Goal: Task Accomplishment & Management: Complete application form

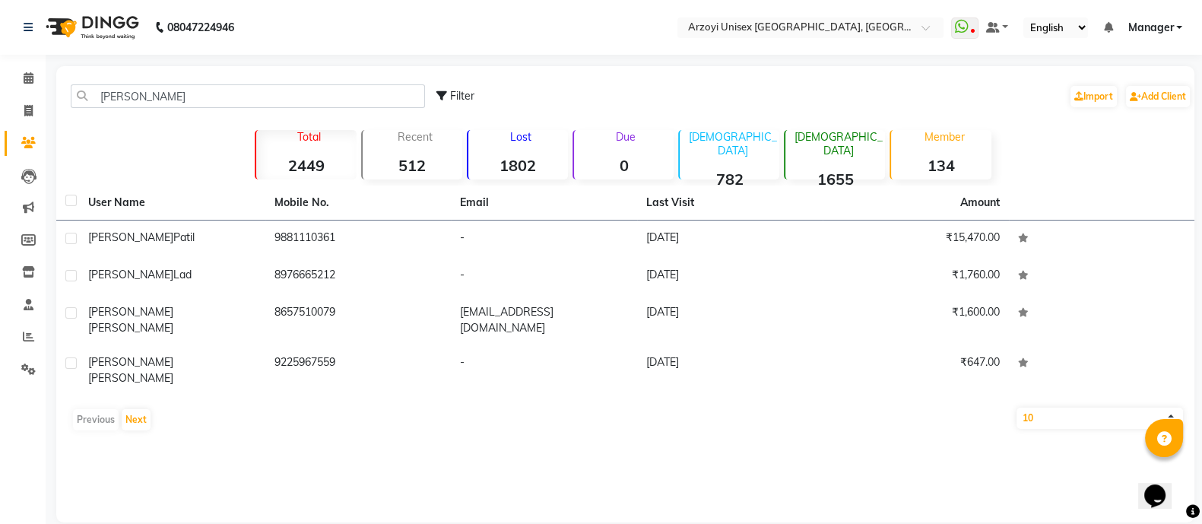
type input "[PERSON_NAME]"
click at [246, 235] on div "[PERSON_NAME]" at bounding box center [172, 238] width 168 height 16
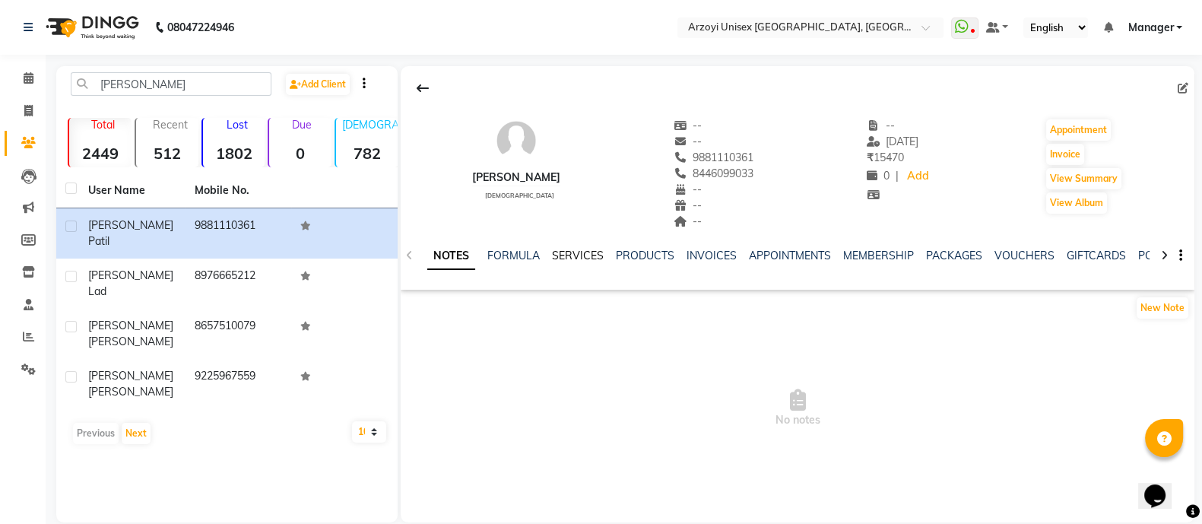
click at [575, 249] on link "SERVICES" at bounding box center [578, 256] width 52 height 14
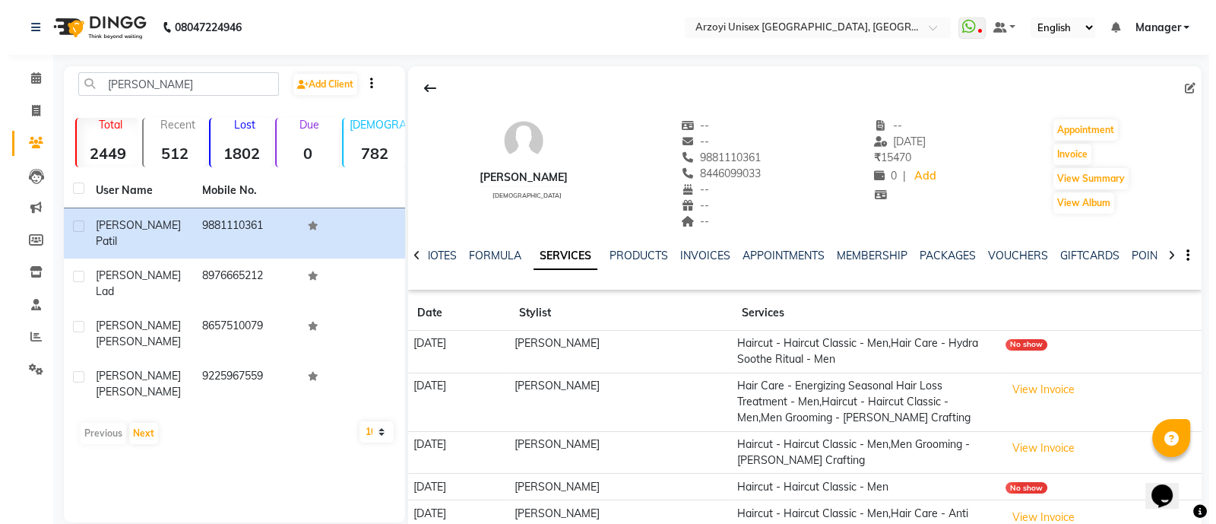
scroll to position [74, 0]
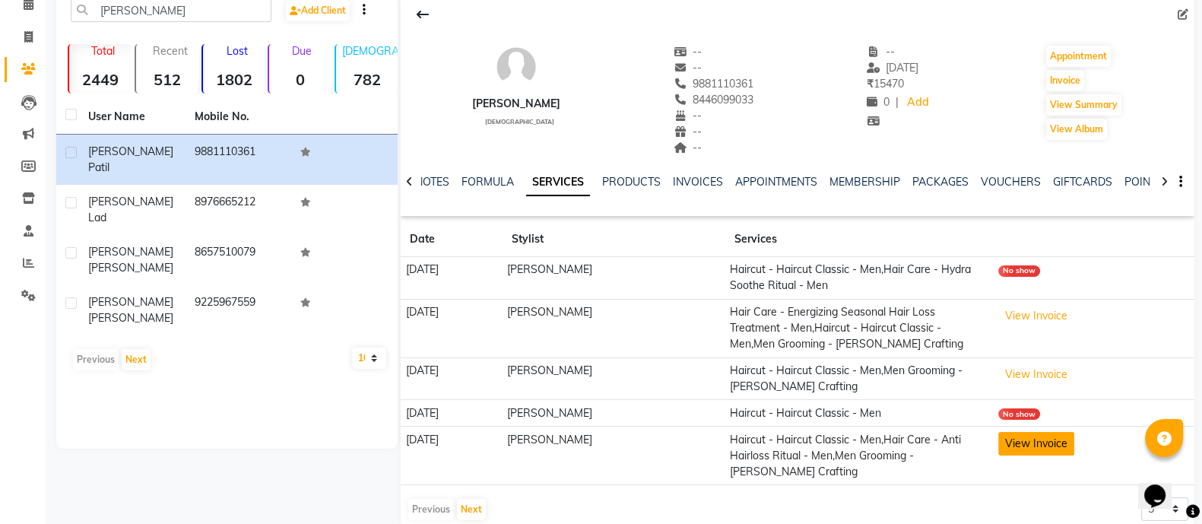
click at [1054, 444] on button "View Invoice" at bounding box center [1036, 444] width 76 height 24
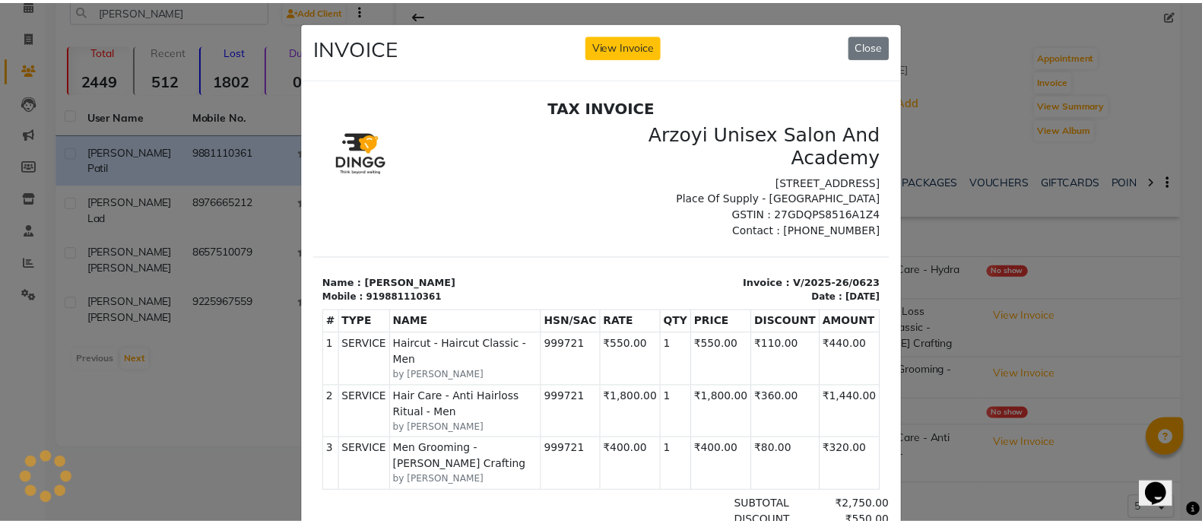
scroll to position [0, 0]
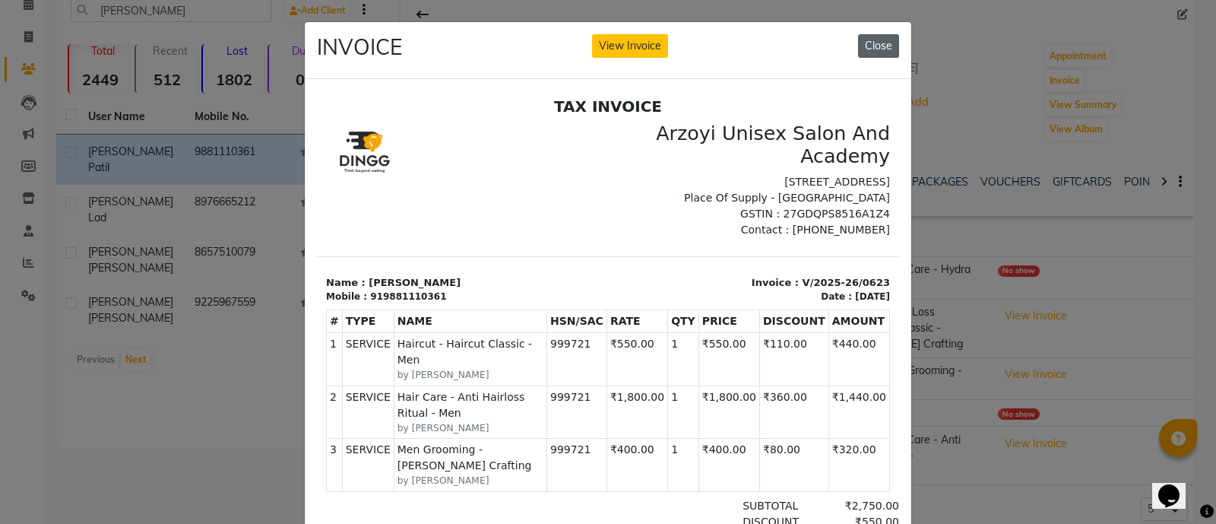
click at [876, 40] on button "Close" at bounding box center [878, 46] width 41 height 24
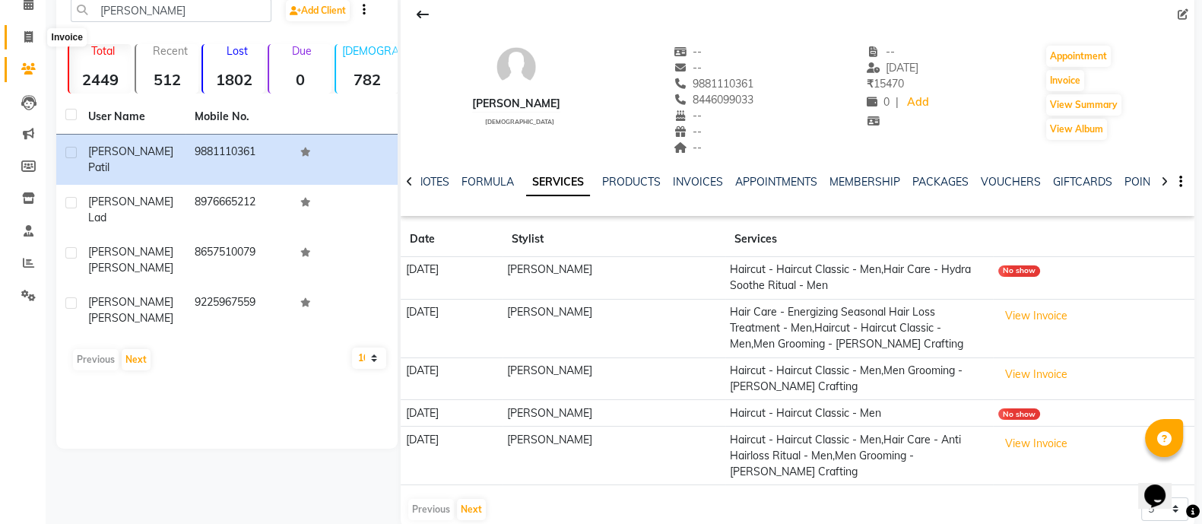
click at [27, 42] on icon at bounding box center [28, 36] width 8 height 11
select select "service"
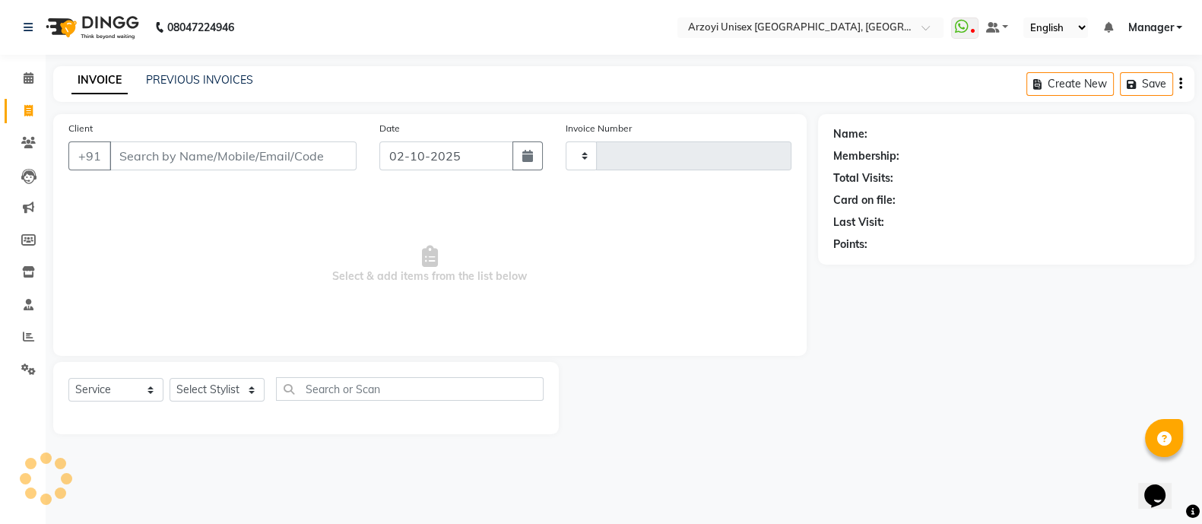
type input "1939"
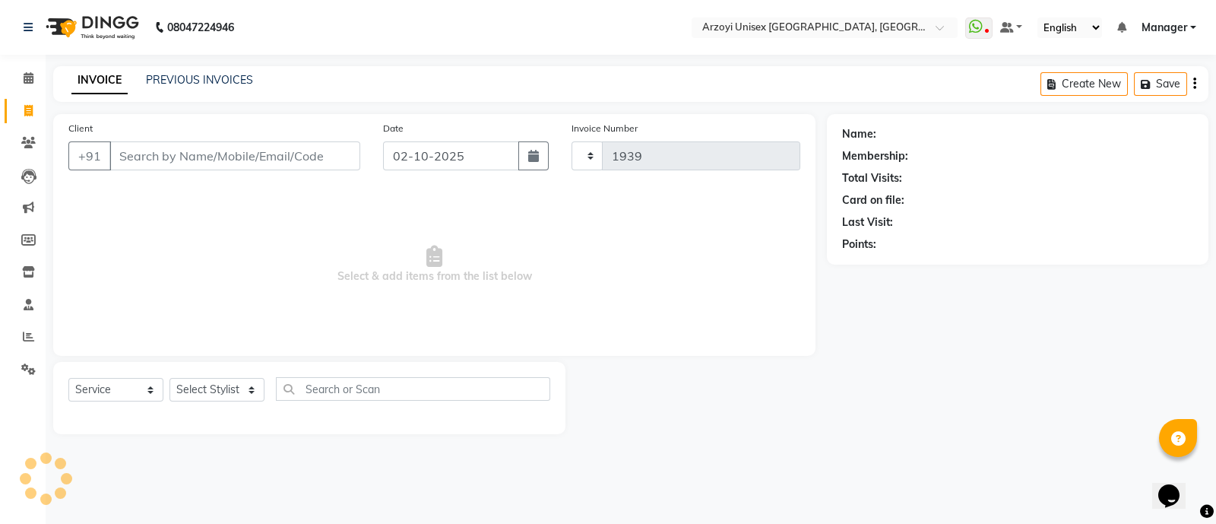
select select "5286"
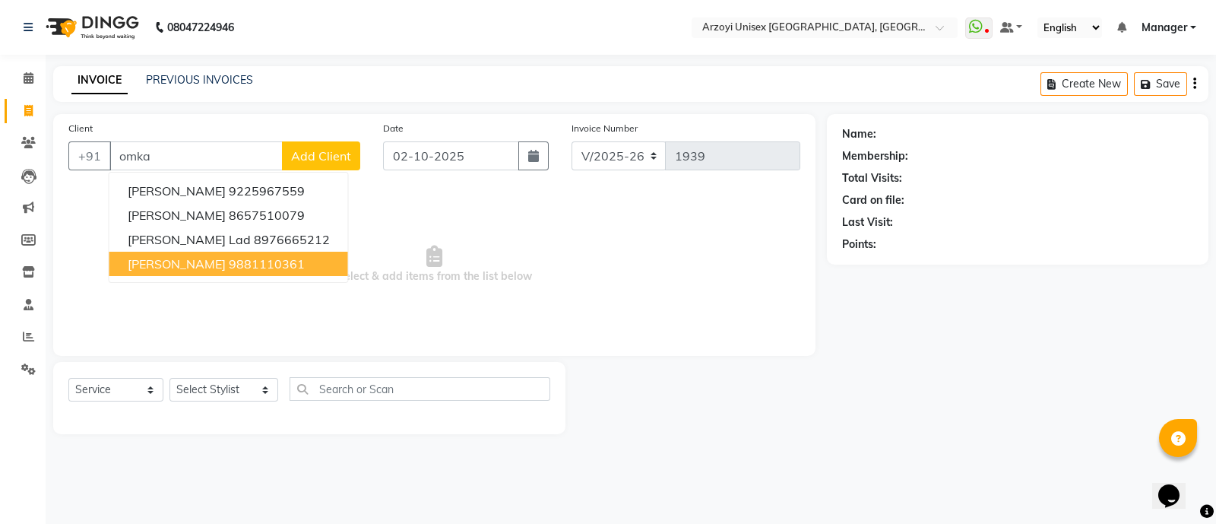
click at [247, 262] on ngb-highlight "9881110361" at bounding box center [267, 263] width 76 height 15
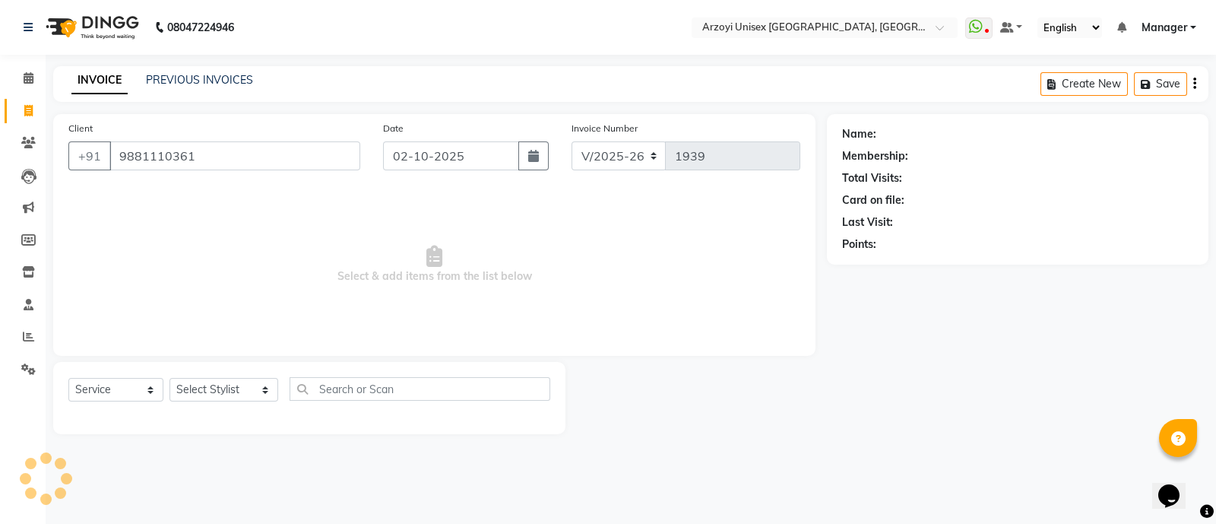
type input "9881110361"
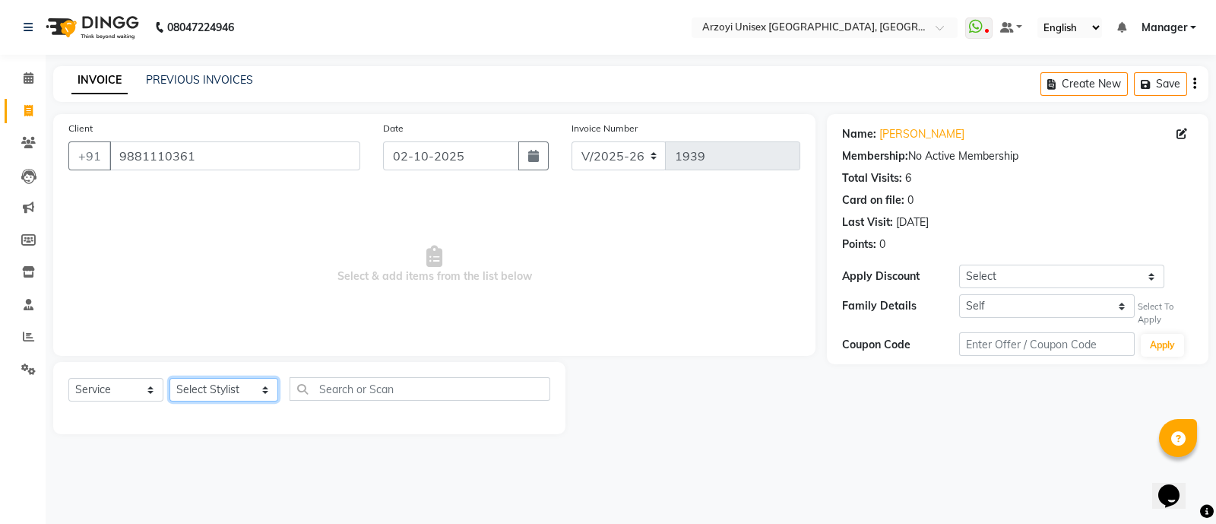
click at [201, 389] on select "Select Stylist [PERSON_NAME] Mohammmed [PERSON_NAME] [PERSON_NAME] [PERSON_NAME…" at bounding box center [224, 390] width 109 height 24
select select "70633"
click at [170, 379] on select "Select Stylist [PERSON_NAME] Mohammmed [PERSON_NAME] [PERSON_NAME] [PERSON_NAME…" at bounding box center [224, 390] width 109 height 24
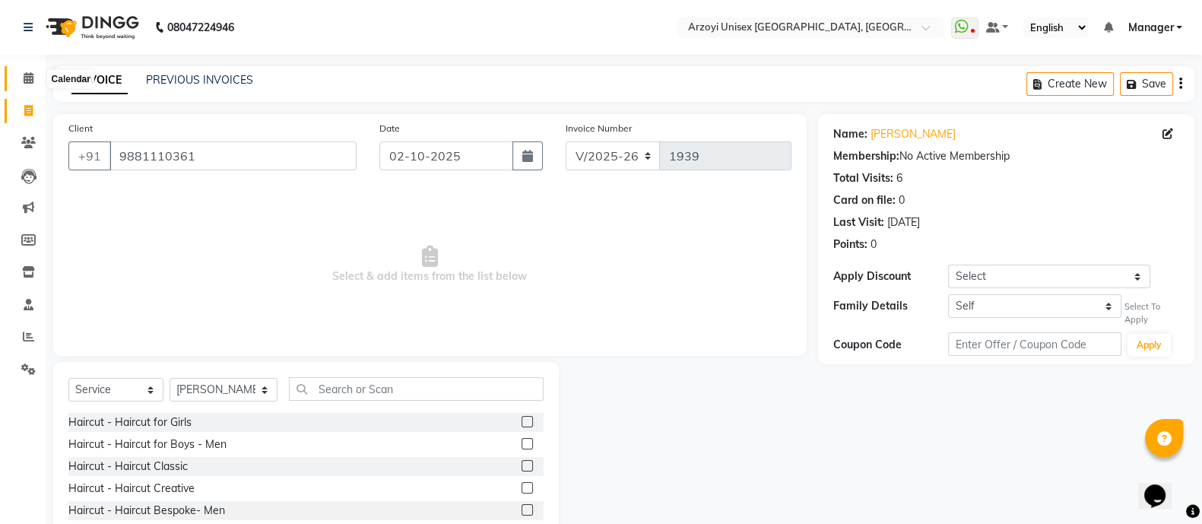
click at [21, 78] on span at bounding box center [28, 78] width 27 height 17
click at [383, 385] on input "text" at bounding box center [416, 389] width 255 height 24
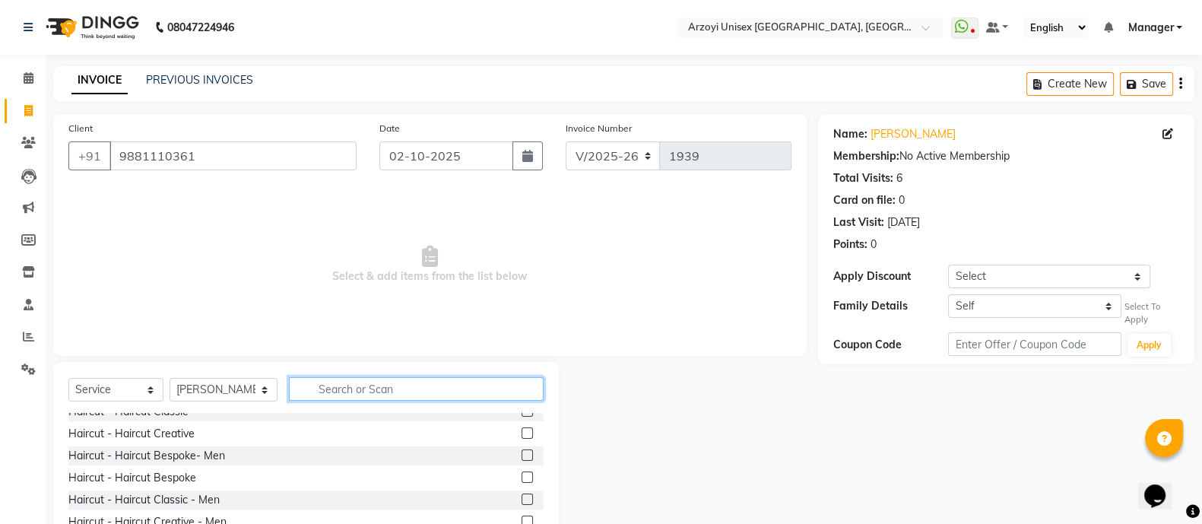
scroll to position [58, 0]
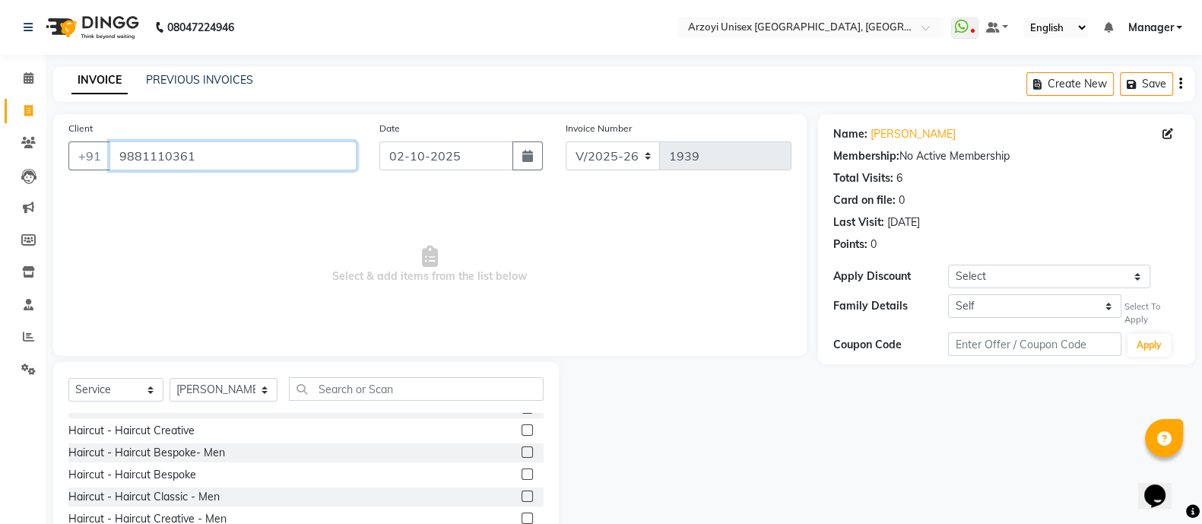
click at [141, 157] on input "9881110361" at bounding box center [232, 155] width 247 height 29
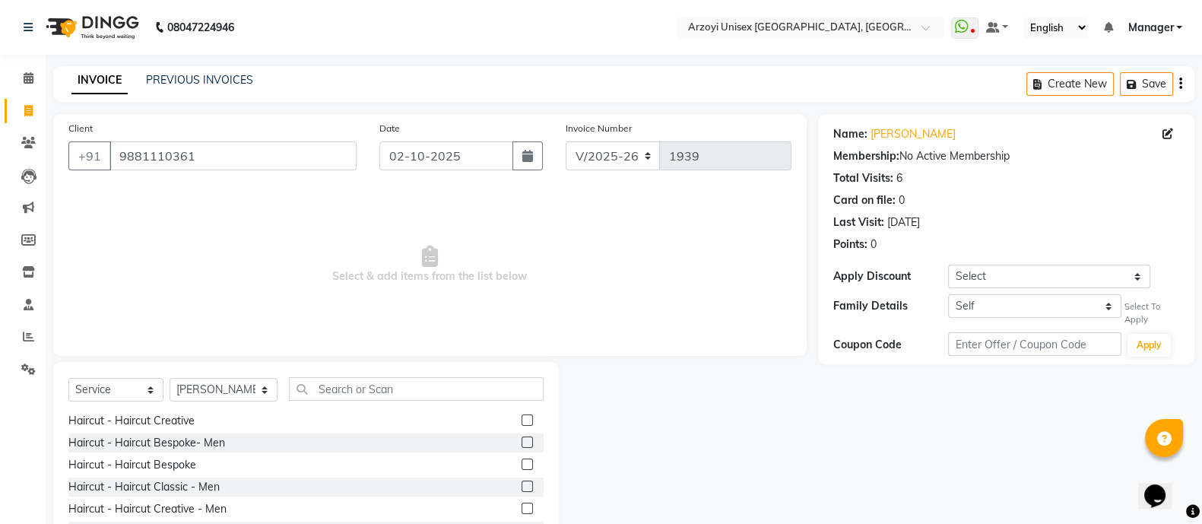
click at [521, 485] on label at bounding box center [526, 485] width 11 height 11
click at [521, 485] on input "checkbox" at bounding box center [526, 487] width 10 height 10
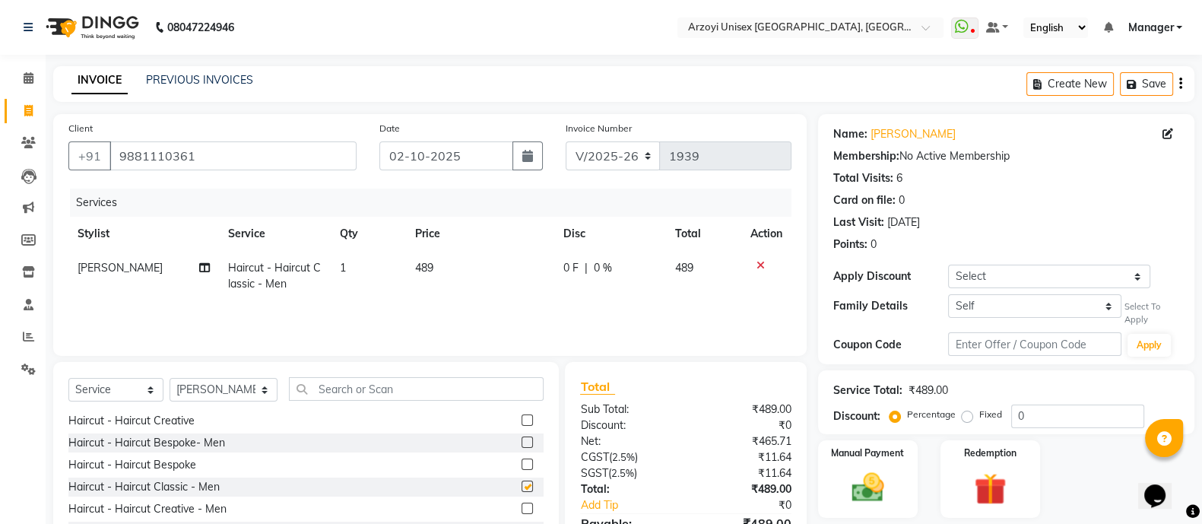
checkbox input "false"
click at [431, 268] on span "489" at bounding box center [424, 268] width 18 height 14
select select "70633"
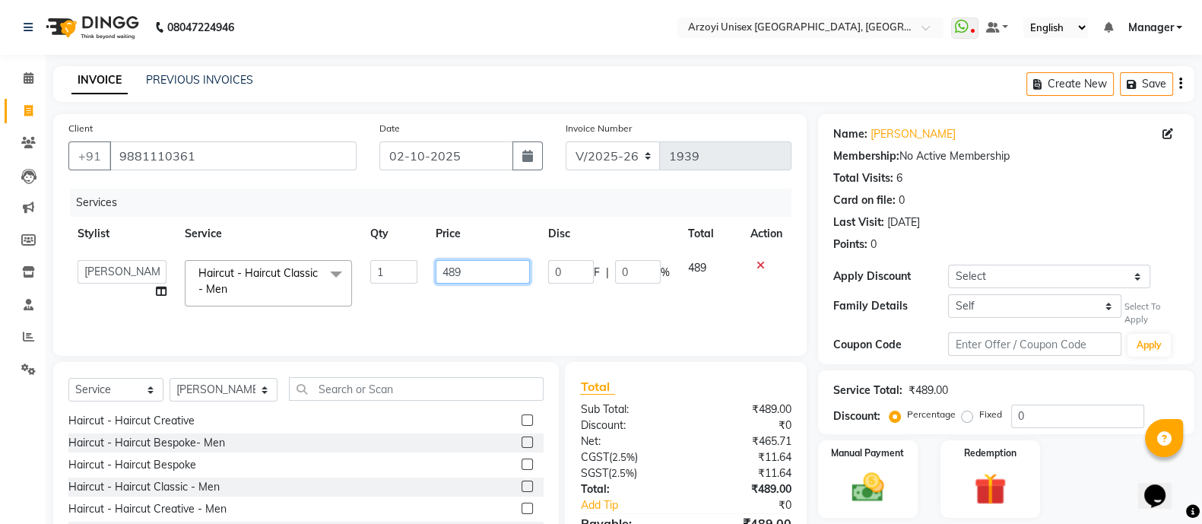
click at [479, 269] on input "489" at bounding box center [483, 272] width 95 height 24
type input "4"
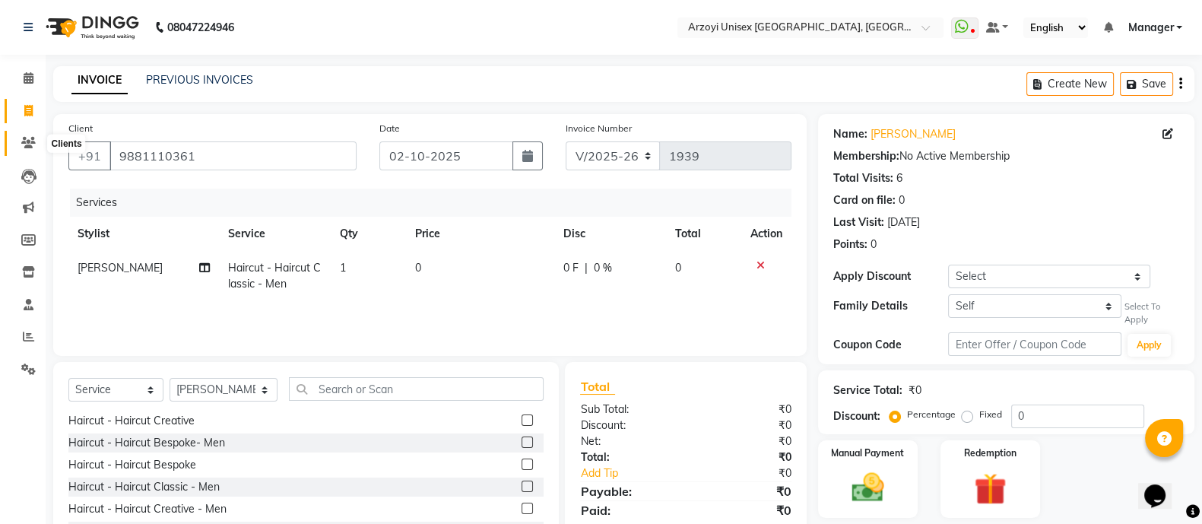
click at [33, 135] on span at bounding box center [28, 143] width 27 height 17
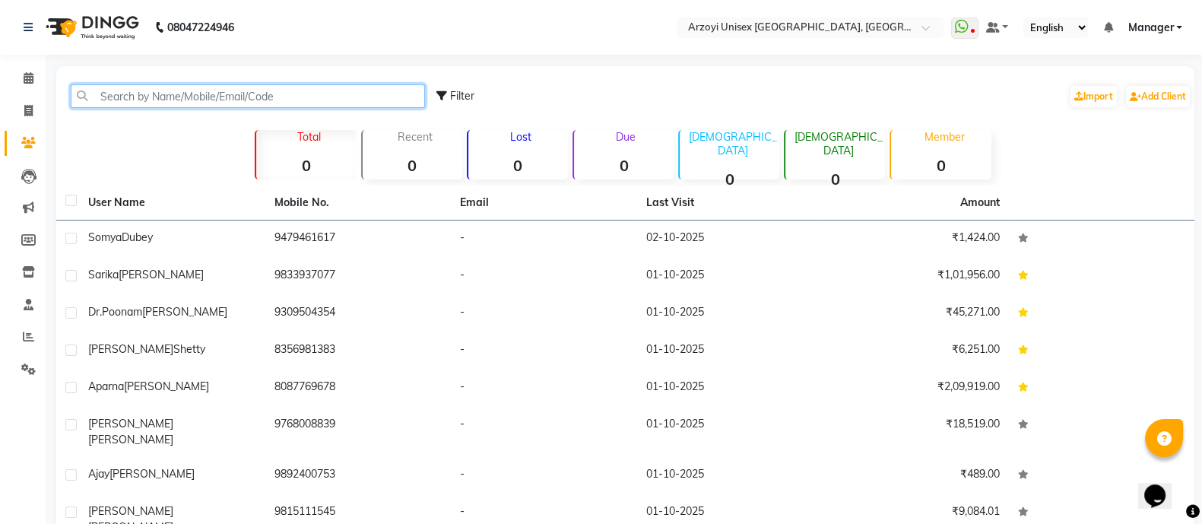
click at [275, 103] on input "text" at bounding box center [248, 96] width 354 height 24
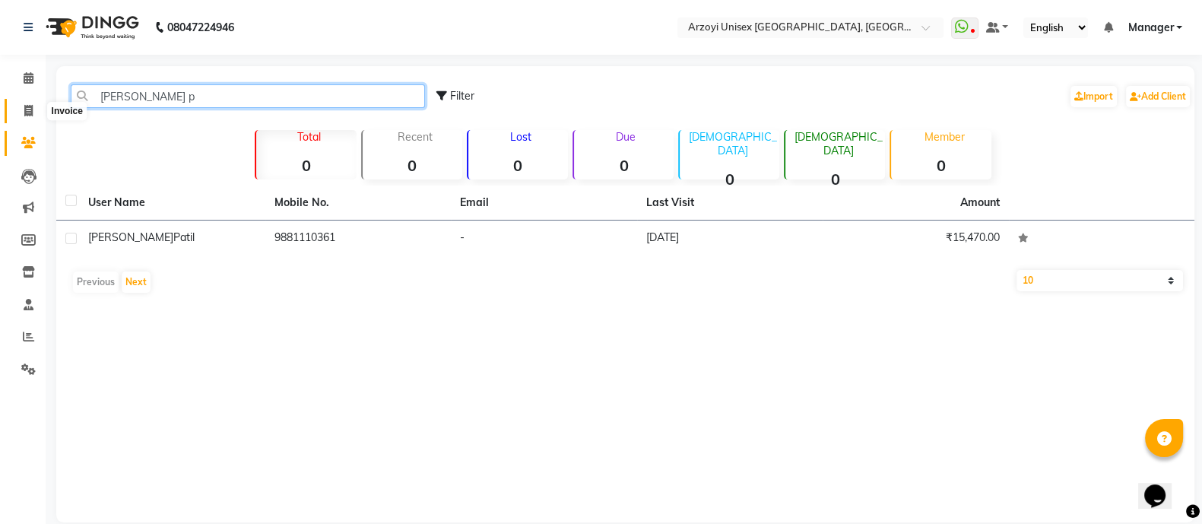
type input "[PERSON_NAME] p"
click at [29, 116] on span at bounding box center [28, 111] width 27 height 17
select select "service"
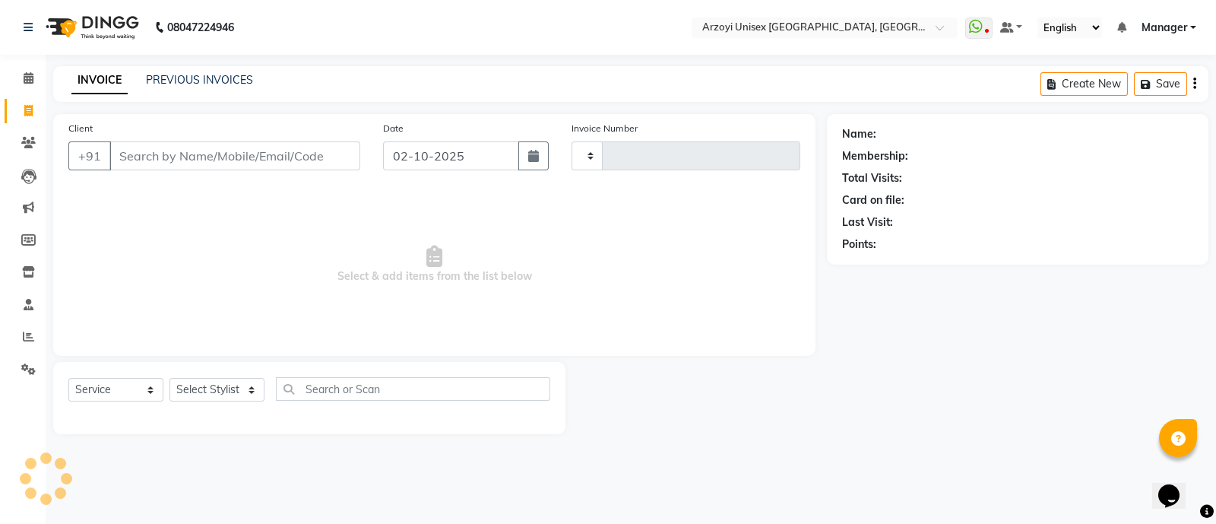
type input "1939"
select select "5286"
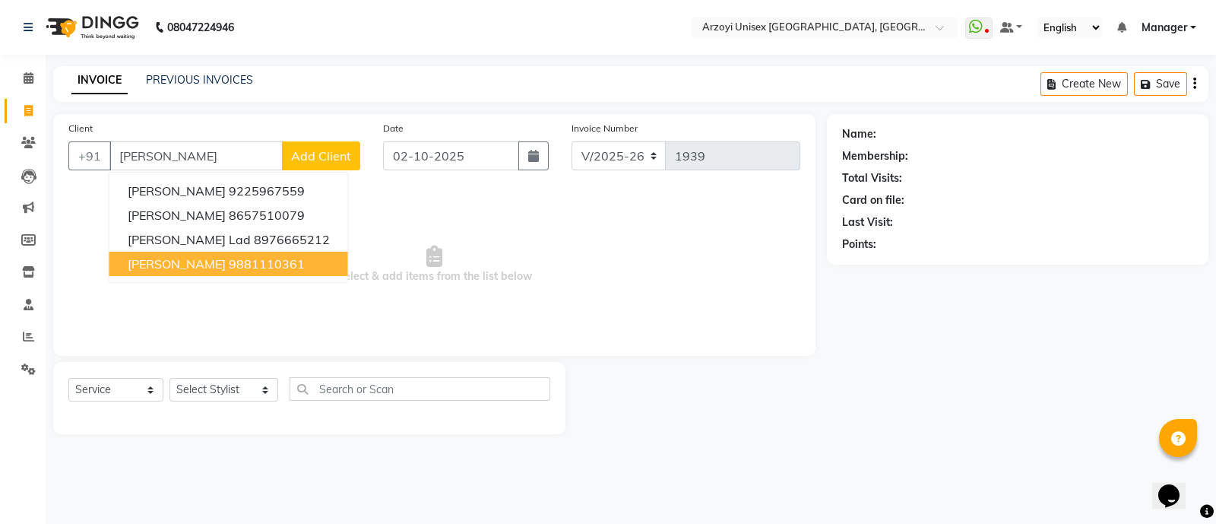
click at [229, 256] on ngb-highlight "9881110361" at bounding box center [267, 263] width 76 height 15
type input "9881110361"
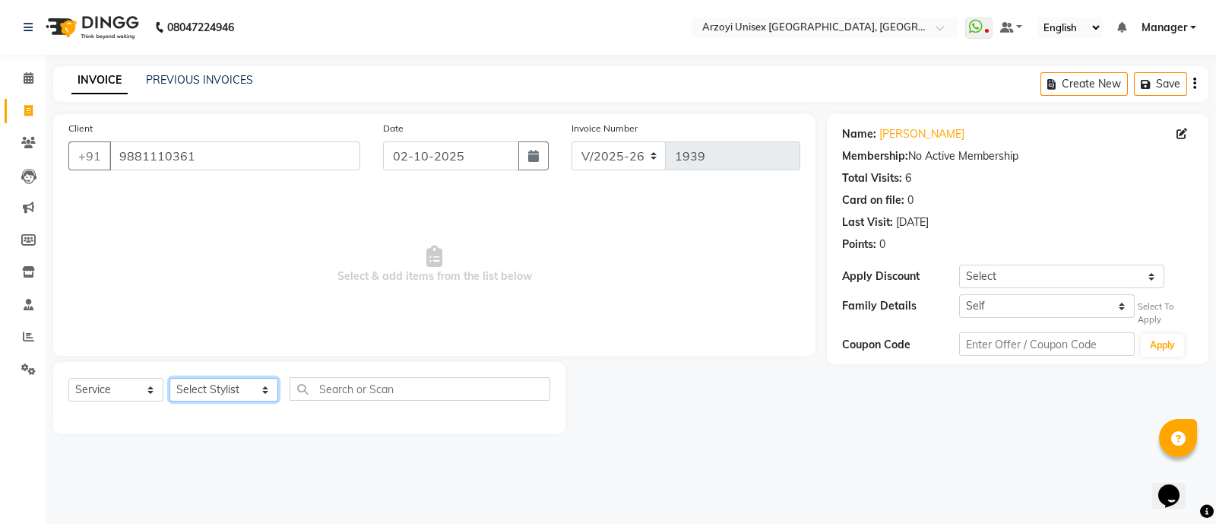
click at [219, 387] on select "Select Stylist [PERSON_NAME] Mohammmed [PERSON_NAME] [PERSON_NAME] [PERSON_NAME…" at bounding box center [224, 390] width 109 height 24
select select "70633"
click at [170, 379] on select "Select Stylist [PERSON_NAME] Mohammmed [PERSON_NAME] [PERSON_NAME] [PERSON_NAME…" at bounding box center [224, 390] width 109 height 24
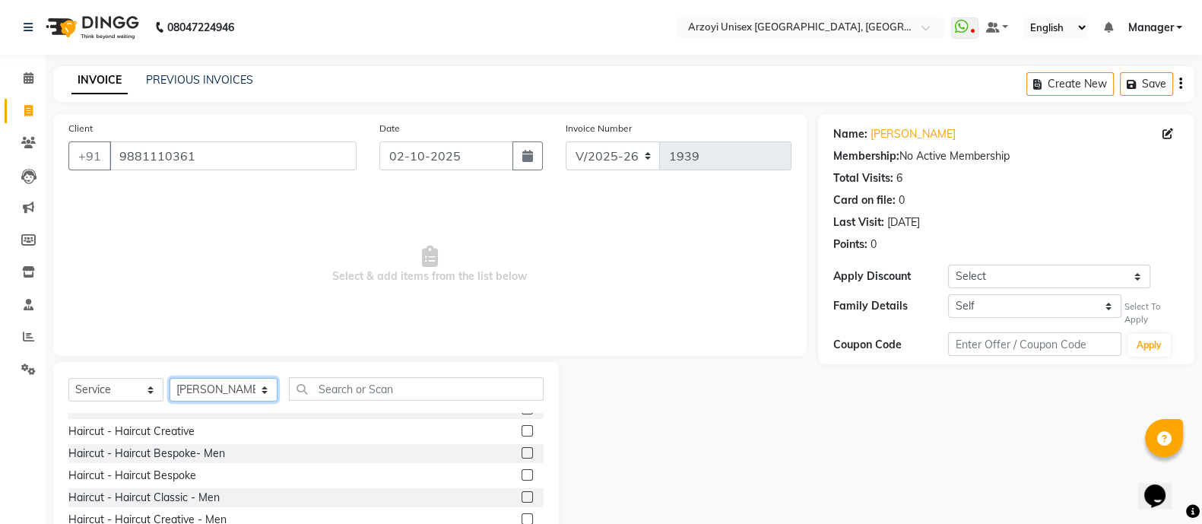
scroll to position [68, 0]
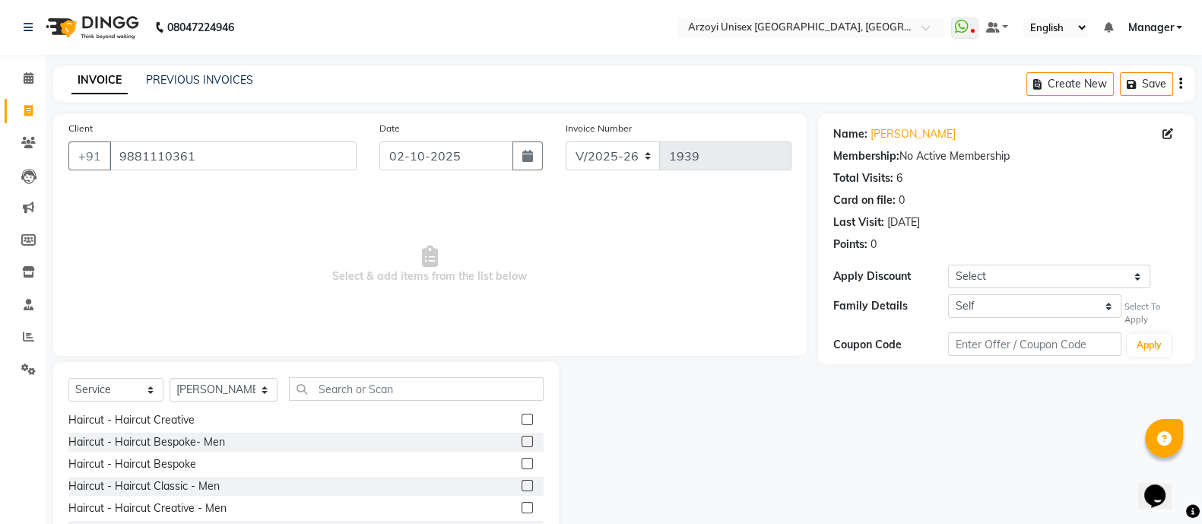
click at [521, 484] on label at bounding box center [526, 485] width 11 height 11
click at [521, 484] on input "checkbox" at bounding box center [526, 486] width 10 height 10
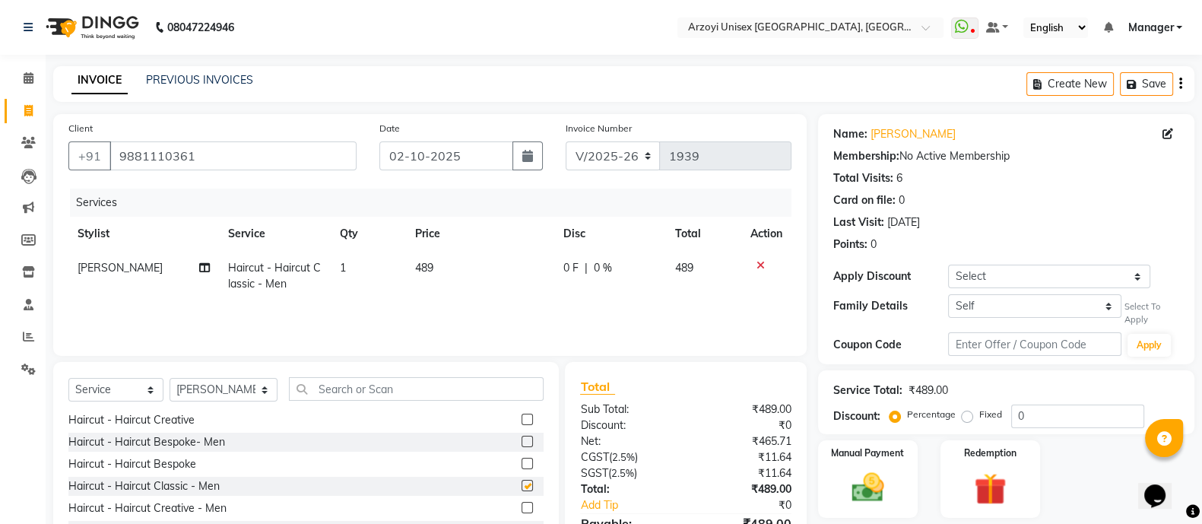
checkbox input "false"
click at [431, 268] on span "489" at bounding box center [424, 268] width 18 height 14
select select "70633"
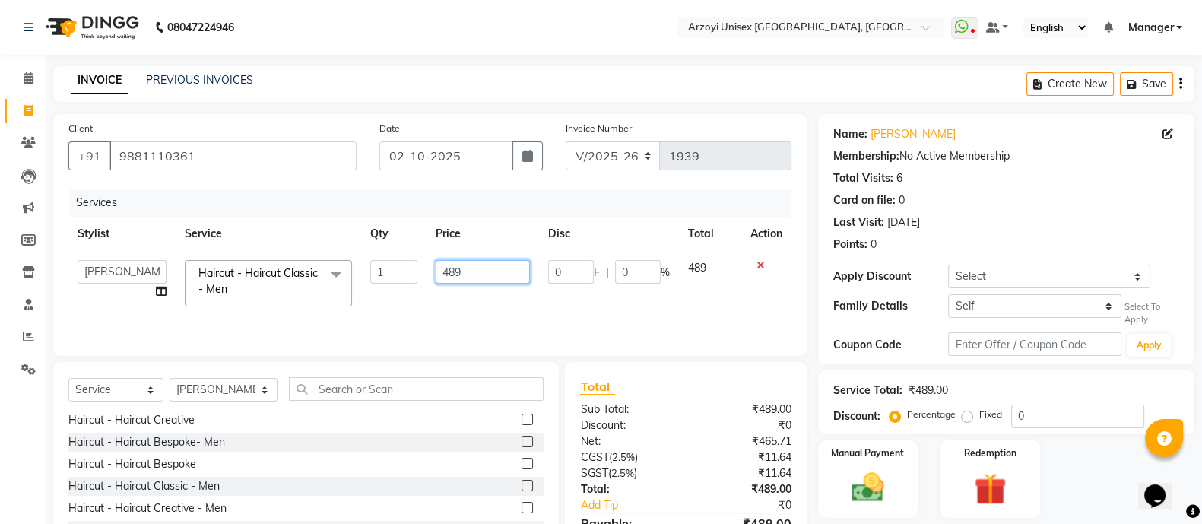
click at [471, 270] on input "489" at bounding box center [483, 272] width 95 height 24
type input "4"
type input "600"
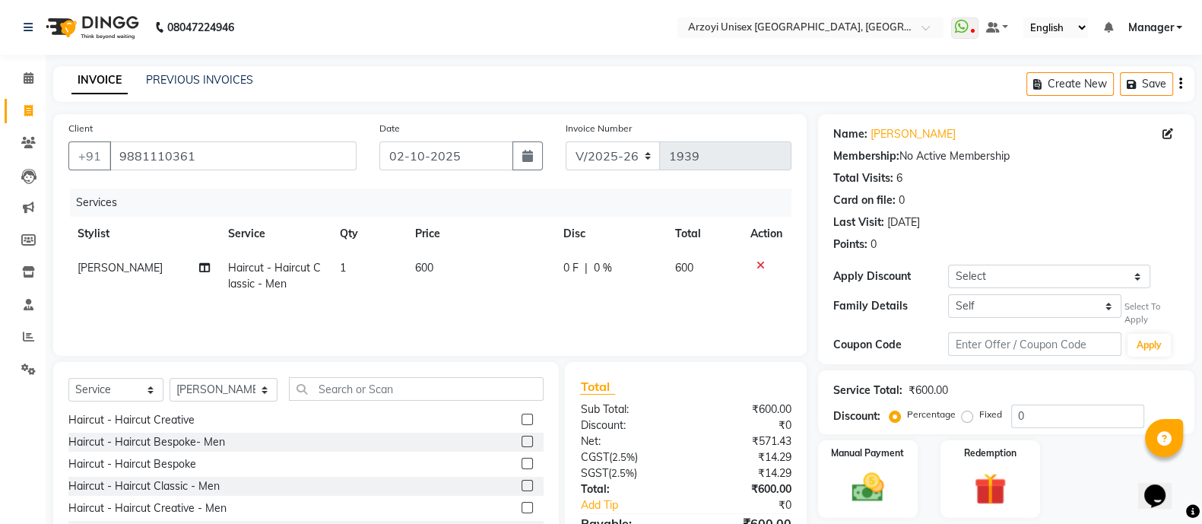
click at [476, 310] on div "Services Stylist Service Qty Price Disc Total Action [PERSON_NAME] Haircut - Ha…" at bounding box center [429, 265] width 723 height 152
click at [364, 392] on input "text" at bounding box center [416, 389] width 255 height 24
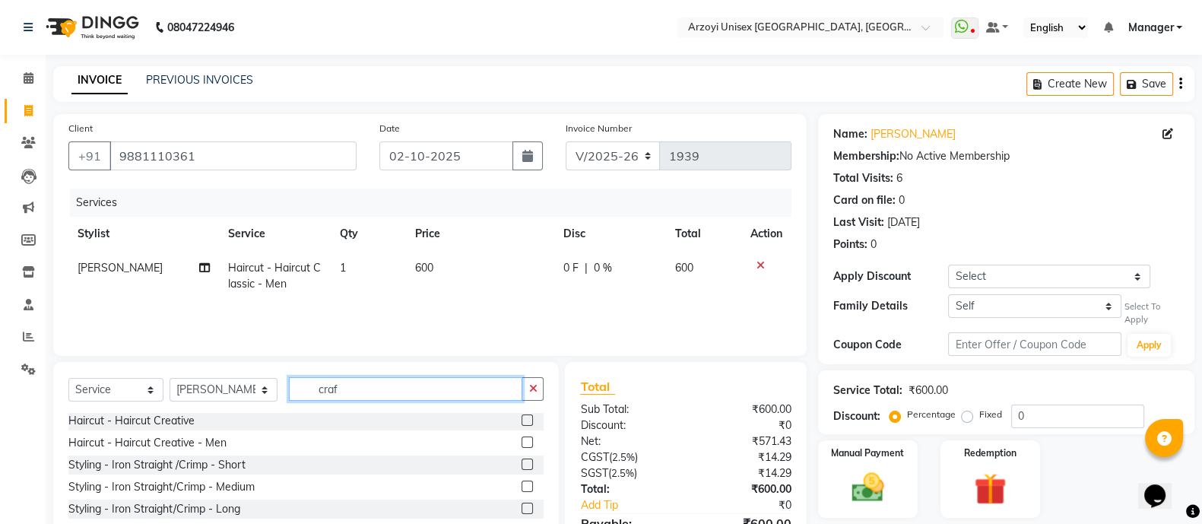
scroll to position [0, 0]
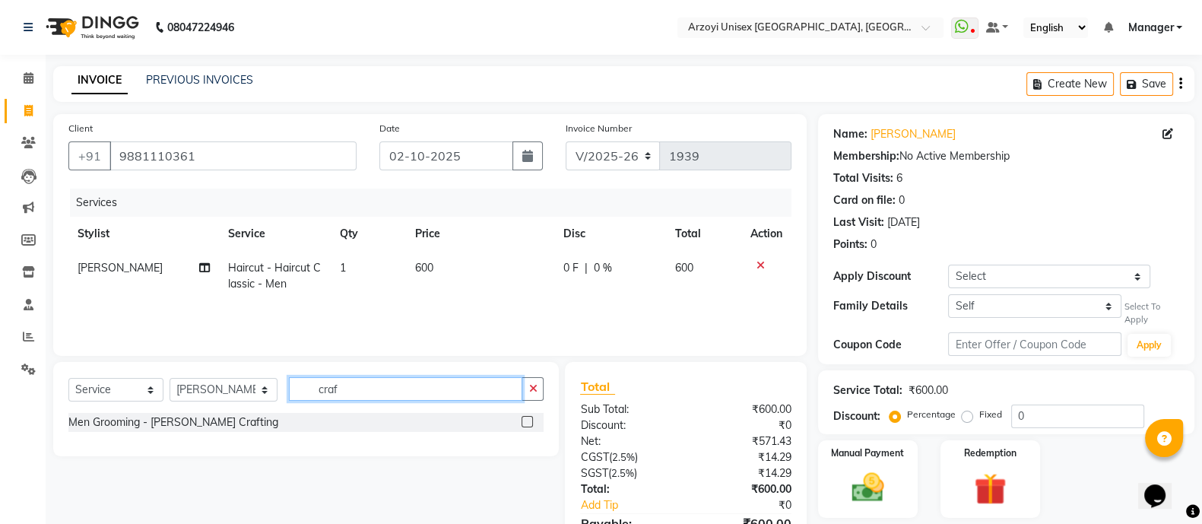
type input "craf"
click at [526, 420] on label at bounding box center [526, 421] width 11 height 11
click at [526, 420] on input "checkbox" at bounding box center [526, 422] width 10 height 10
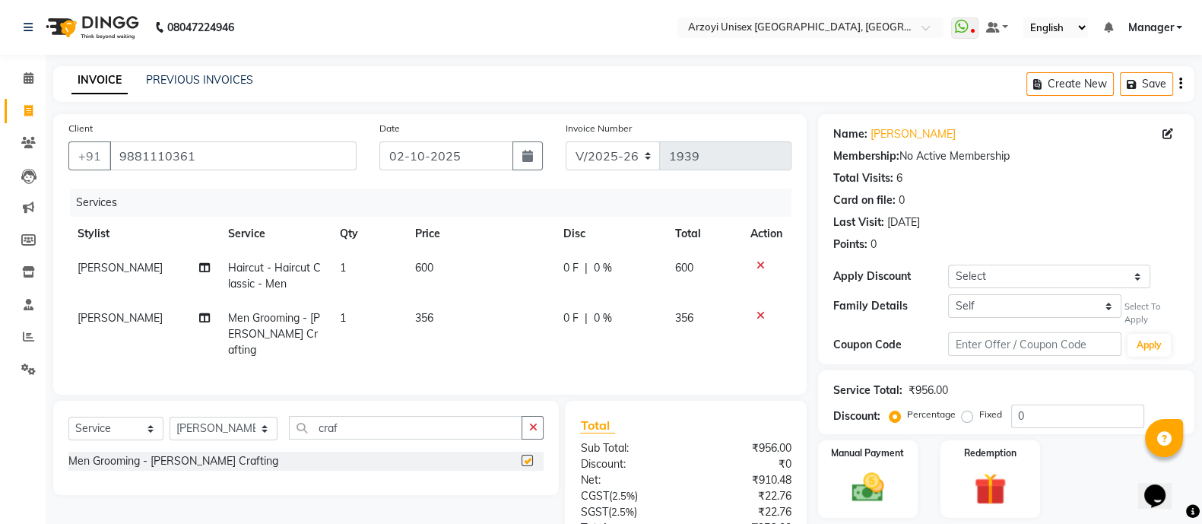
checkbox input "false"
click at [1008, 306] on select "Self Neha Patil" at bounding box center [1034, 306] width 173 height 24
select select "5040783"
click at [948, 294] on select "Self Neha Patil" at bounding box center [1034, 306] width 173 height 24
select select "7: Object"
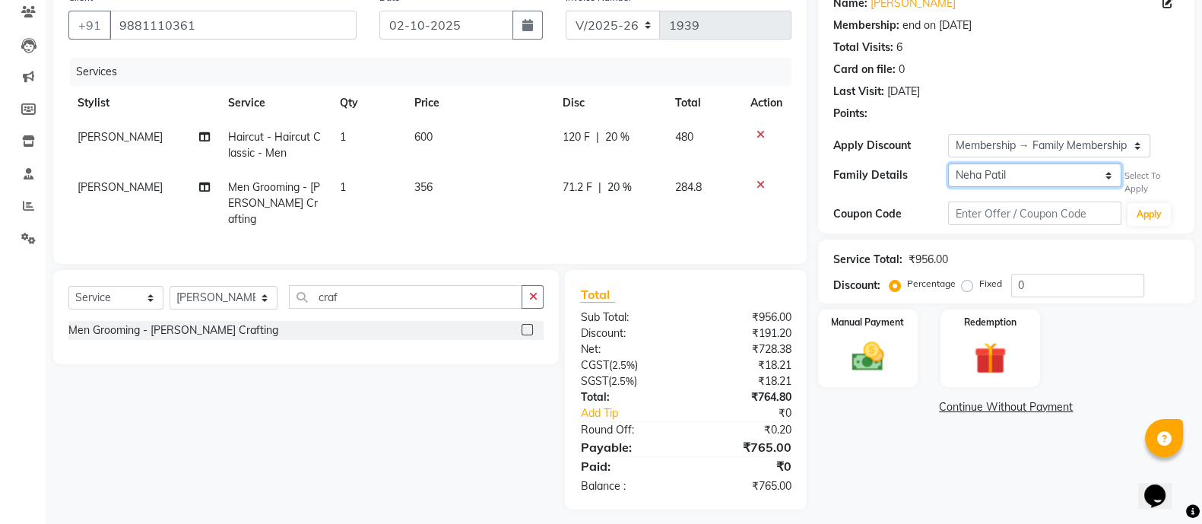
scroll to position [138, 0]
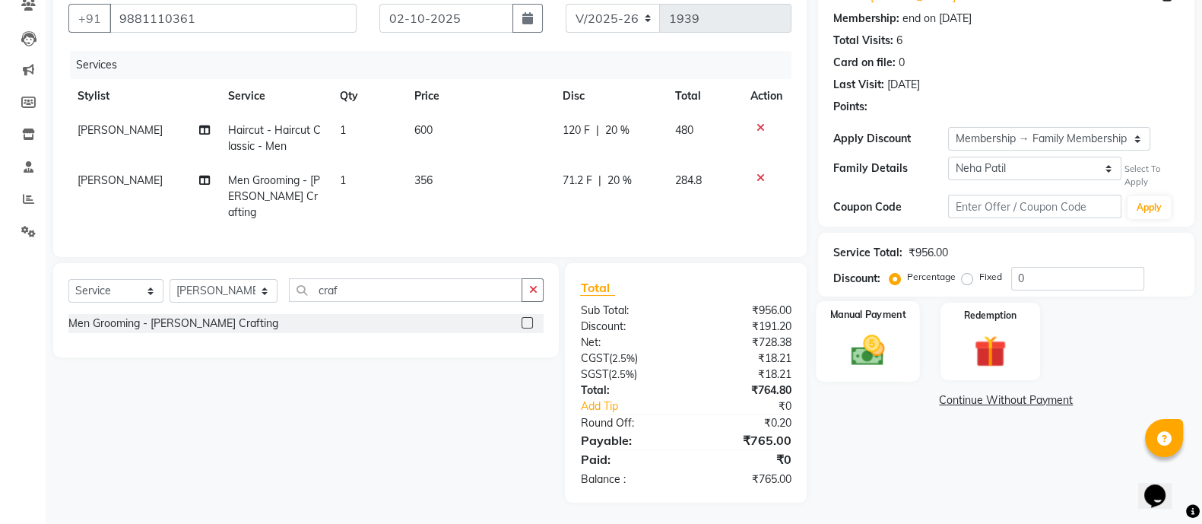
click at [856, 359] on img at bounding box center [868, 350] width 54 height 38
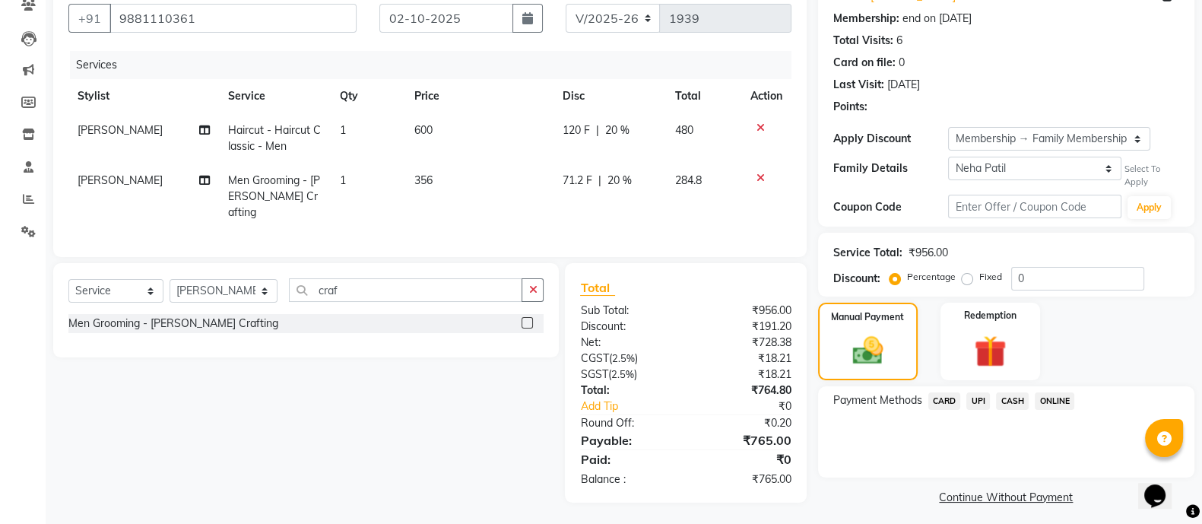
click at [1051, 398] on span "ONLINE" at bounding box center [1055, 400] width 40 height 17
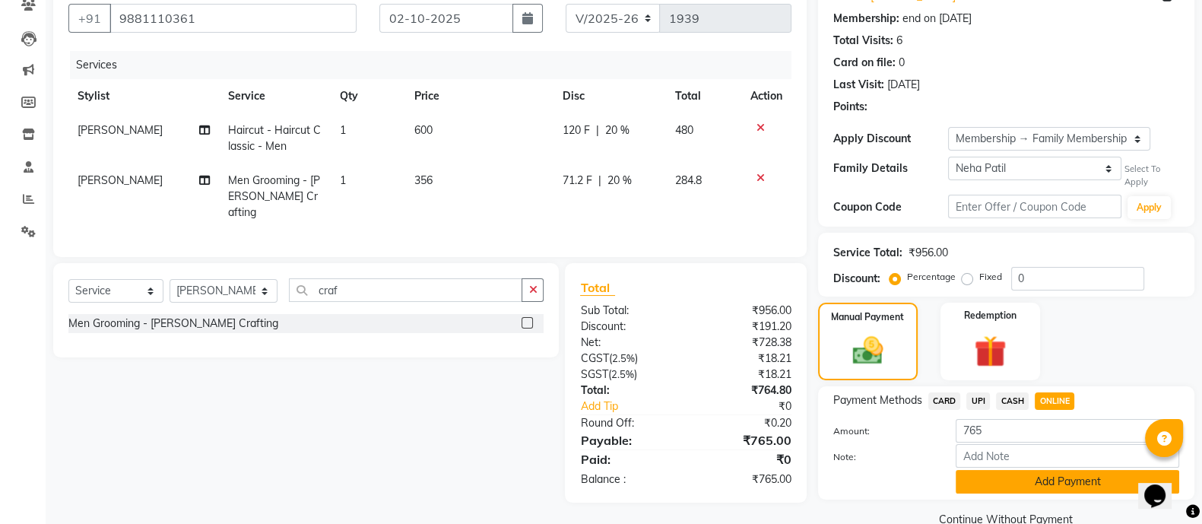
click at [1003, 487] on button "Add Payment" at bounding box center [1066, 482] width 223 height 24
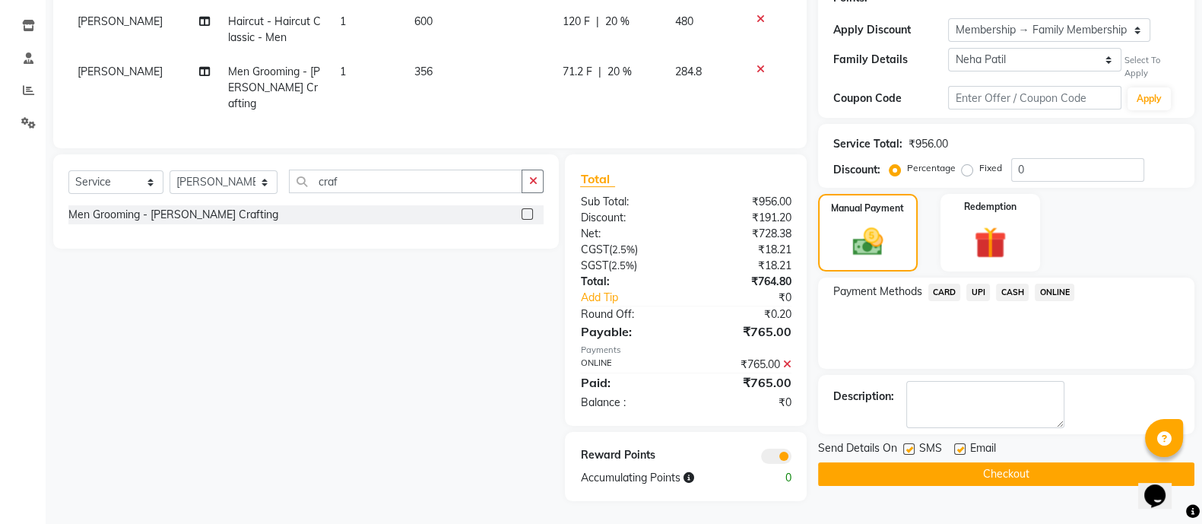
click at [921, 474] on button "Checkout" at bounding box center [1006, 474] width 376 height 24
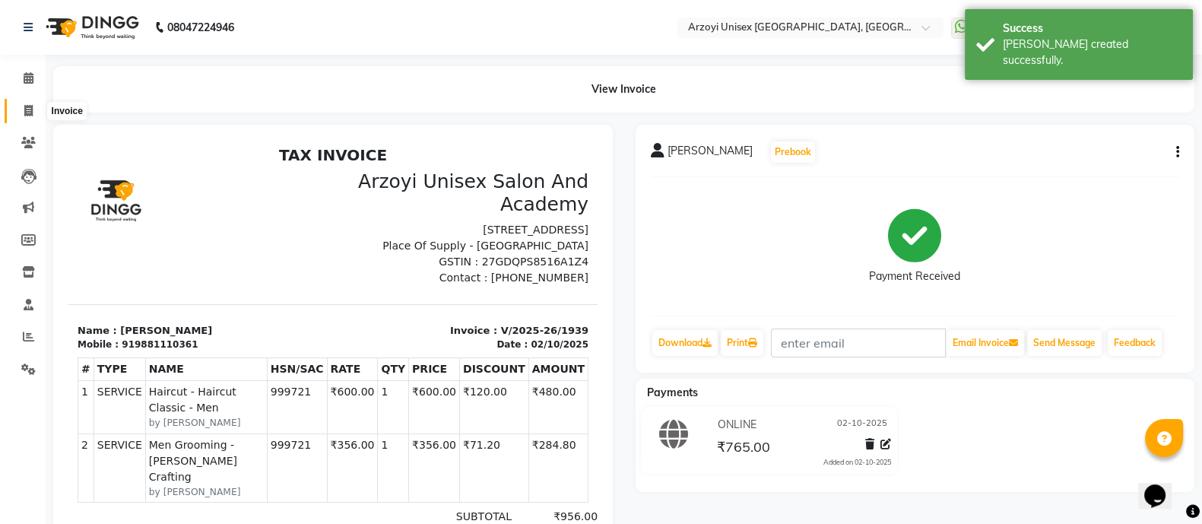
click at [24, 108] on icon at bounding box center [28, 110] width 8 height 11
select select "5286"
select select "service"
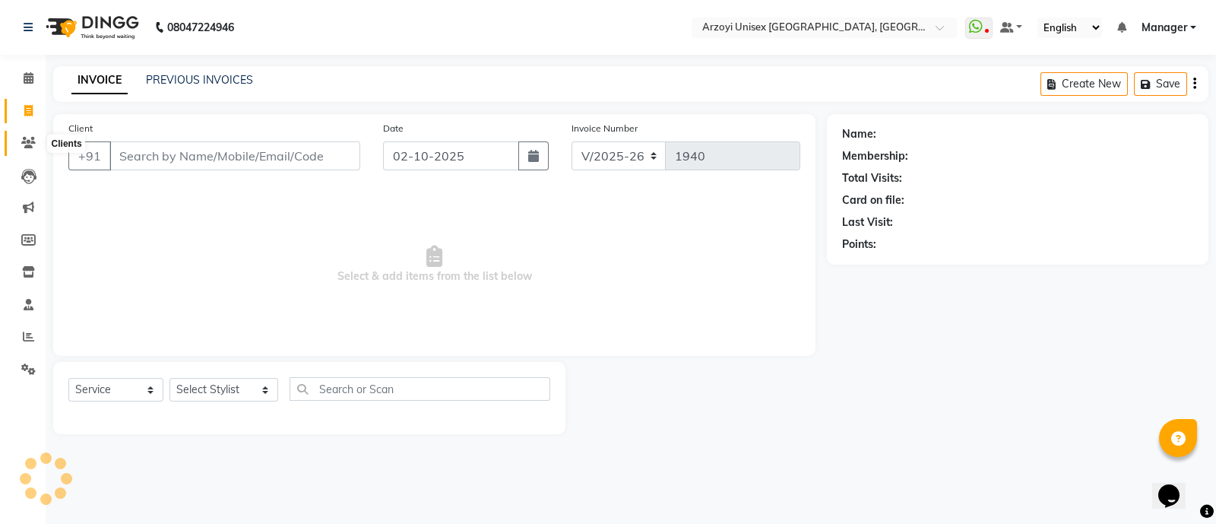
click at [38, 136] on span at bounding box center [28, 143] width 27 height 17
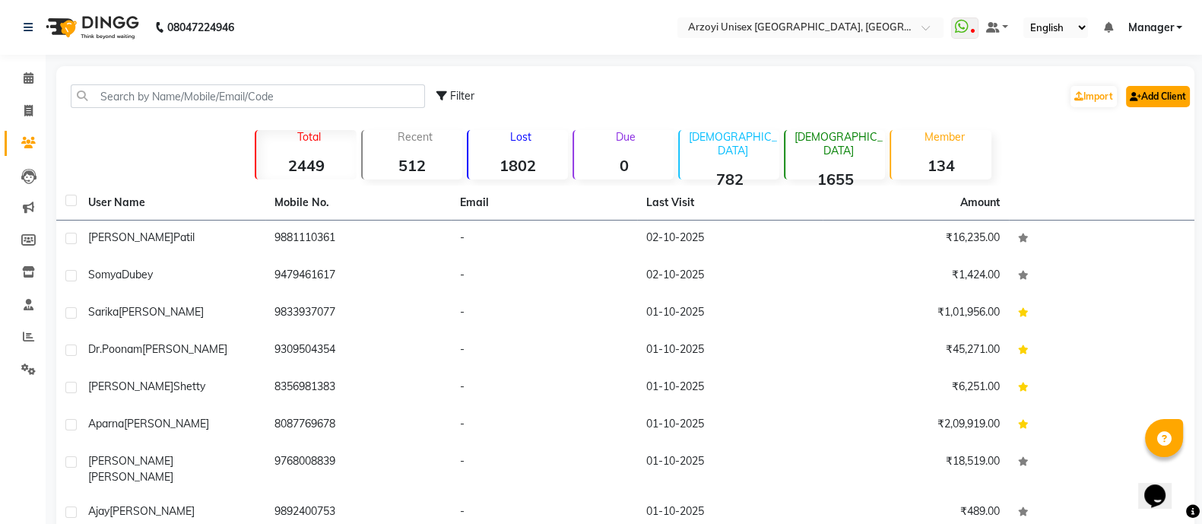
click at [1156, 100] on link "Add Client" at bounding box center [1158, 96] width 64 height 21
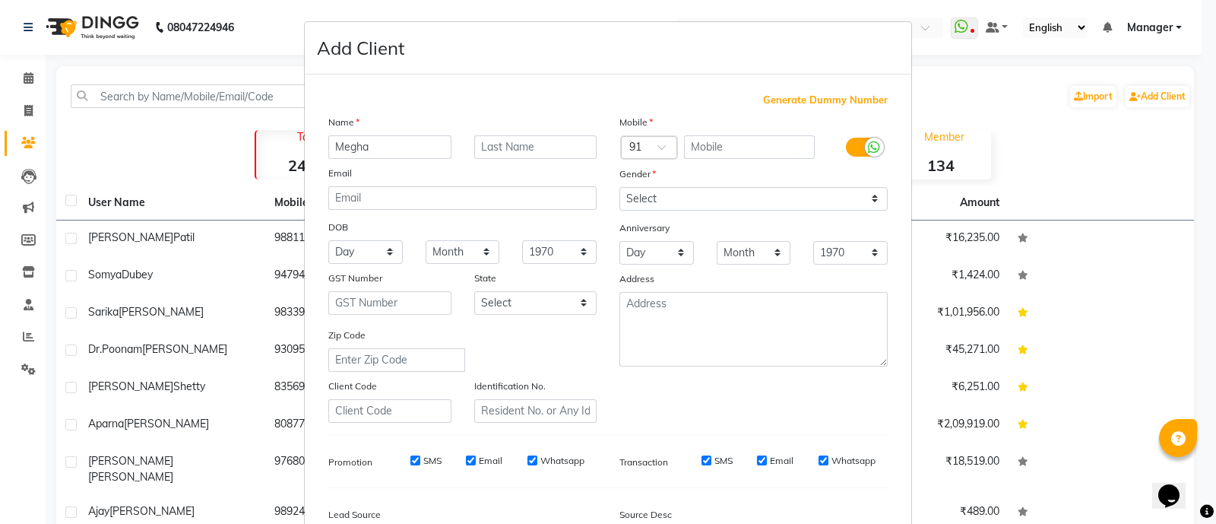
type input "Megha"
click at [543, 142] on input "text" at bounding box center [535, 147] width 123 height 24
type input "Lad"
drag, startPoint x: 693, startPoint y: 203, endPoint x: 642, endPoint y: 265, distance: 80.4
click at [642, 265] on div "Mobile Country Code × 91 Gender Select [DEMOGRAPHIC_DATA] [DEMOGRAPHIC_DATA] Ot…" at bounding box center [753, 268] width 291 height 309
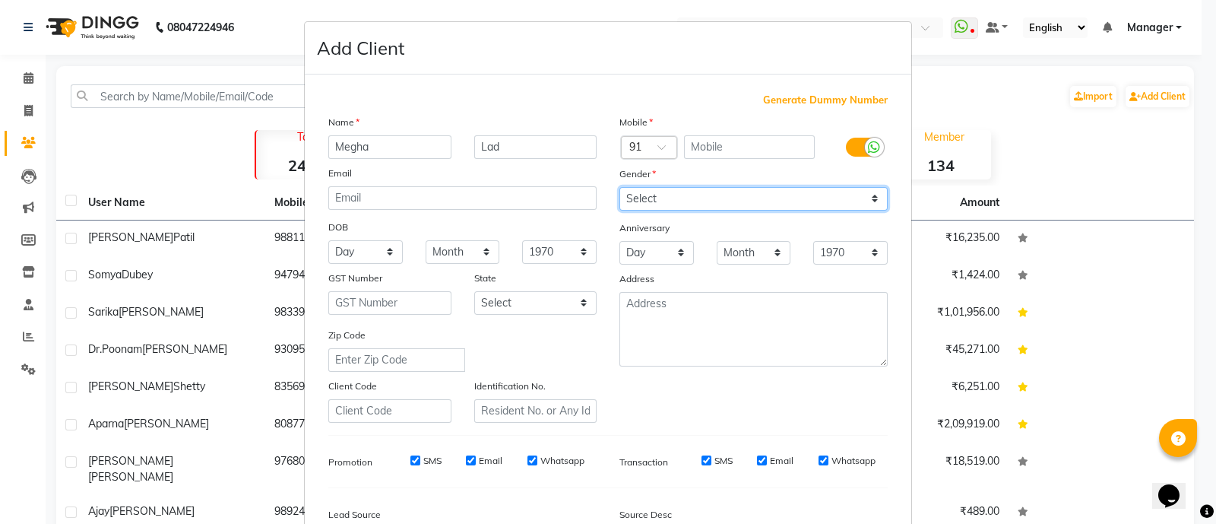
select select "[DEMOGRAPHIC_DATA]"
click at [619, 188] on select "Select [DEMOGRAPHIC_DATA] [DEMOGRAPHIC_DATA] Other Prefer Not To Say" at bounding box center [753, 199] width 268 height 24
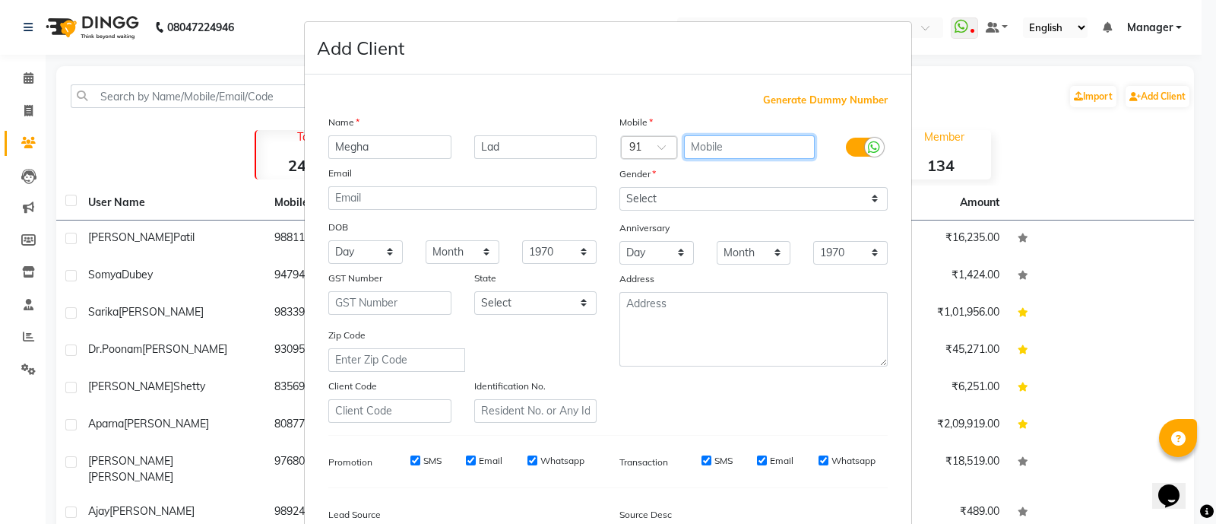
click at [716, 154] on input "text" at bounding box center [749, 147] width 131 height 24
type input "9833698840"
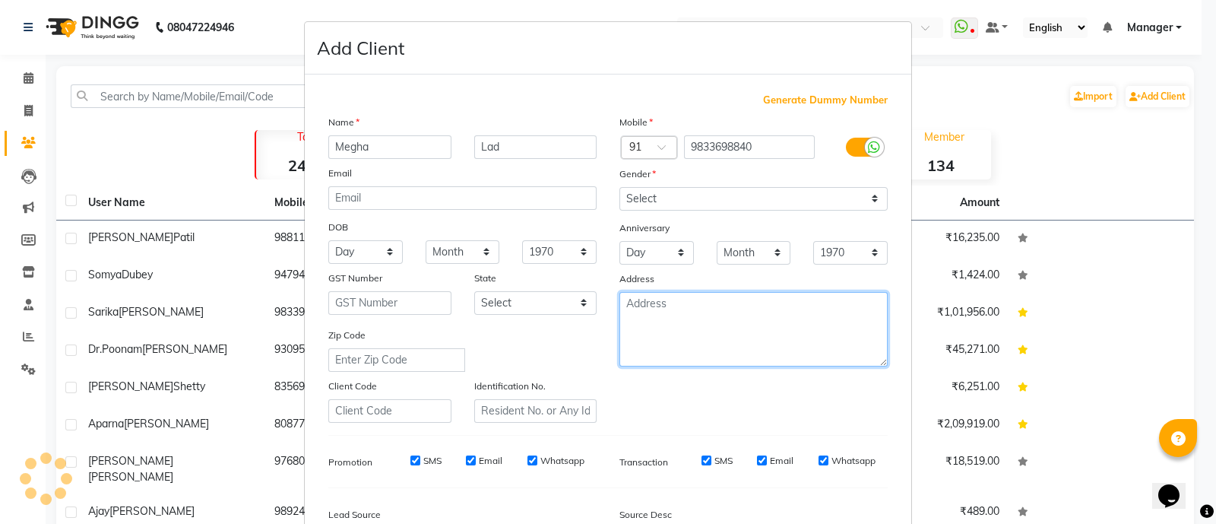
click at [703, 324] on textarea at bounding box center [753, 329] width 268 height 74
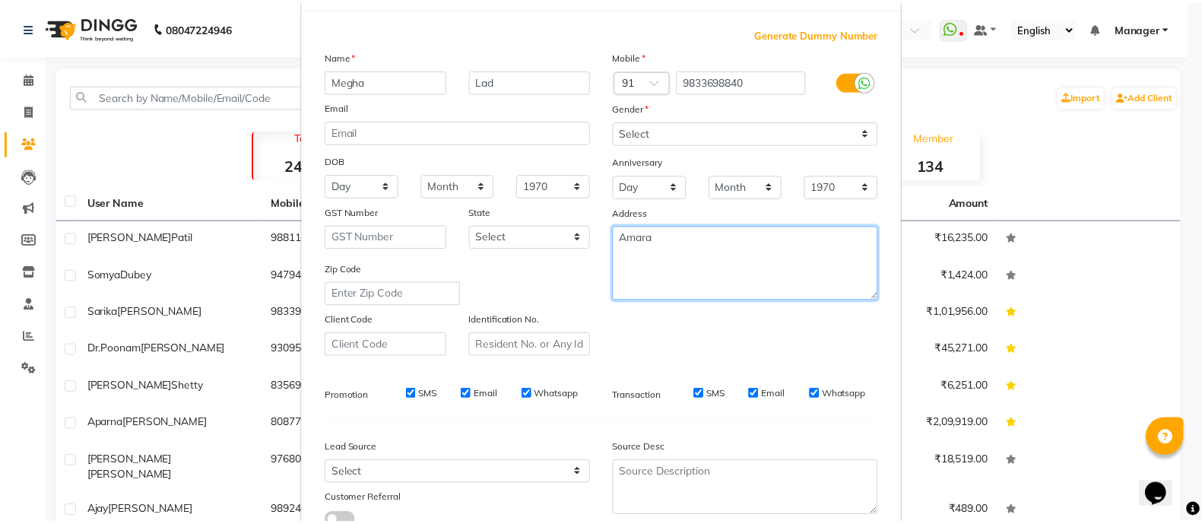
scroll to position [185, 0]
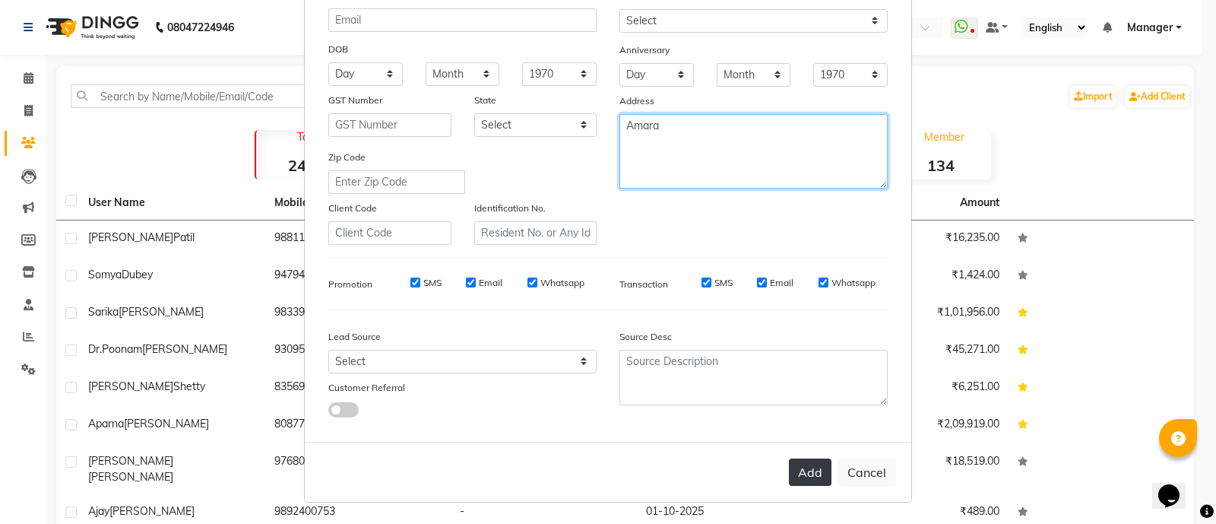
type textarea "Amara"
click at [799, 476] on button "Add" at bounding box center [810, 471] width 43 height 27
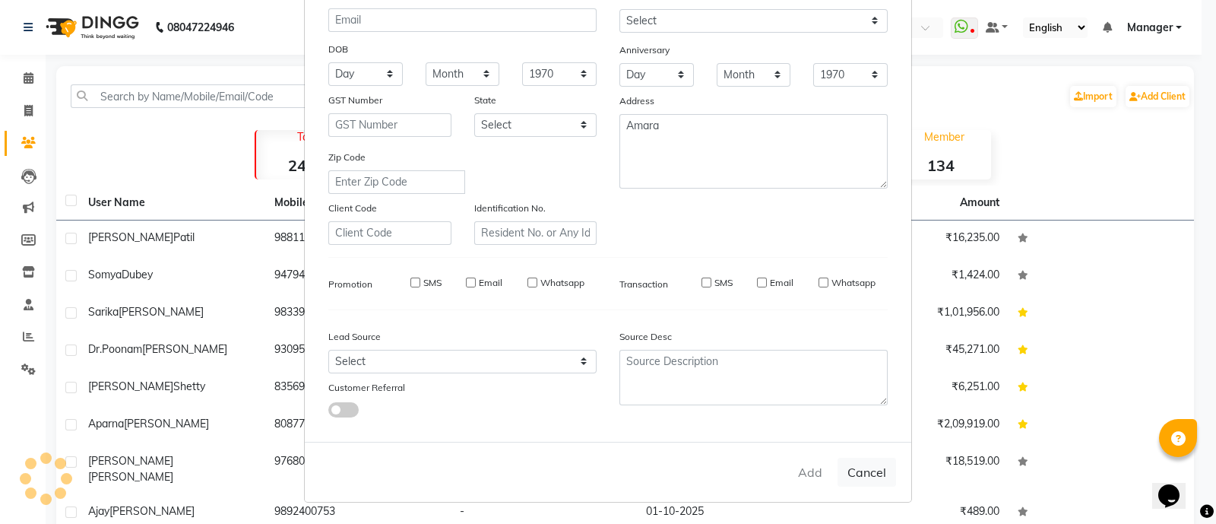
select select
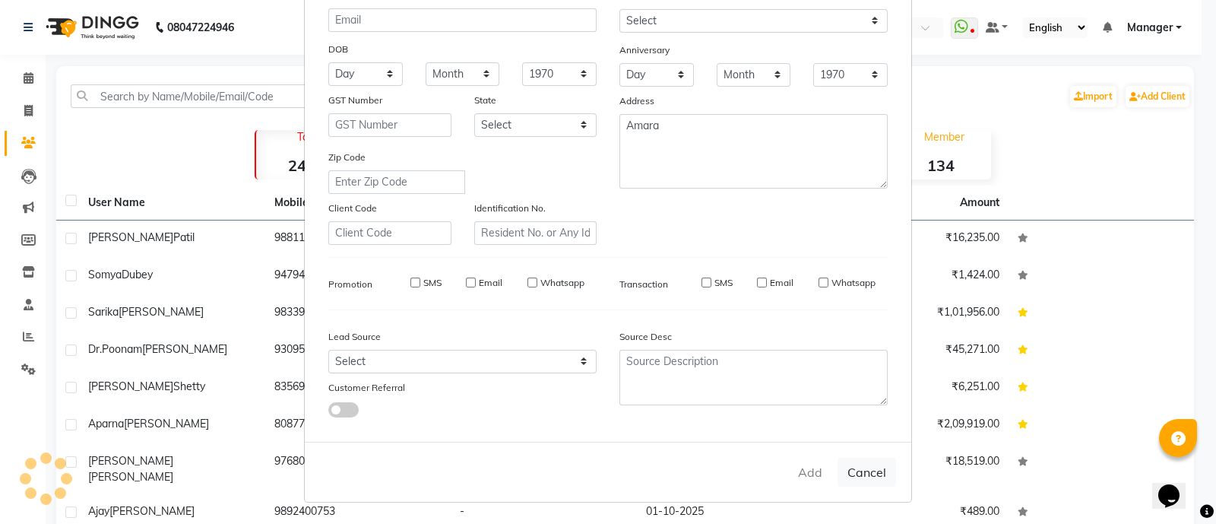
select select
checkbox input "false"
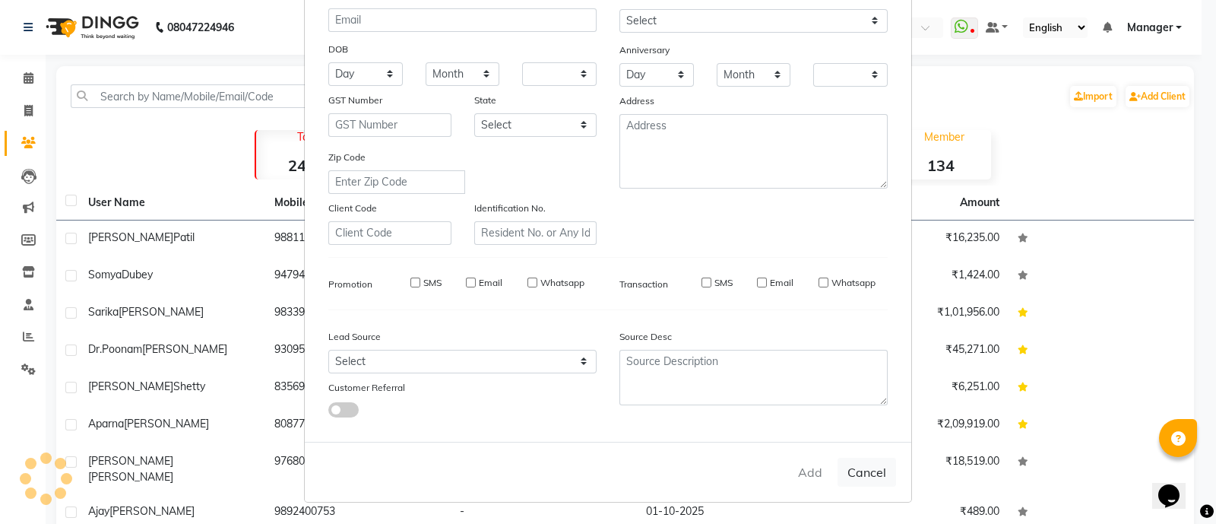
checkbox input "false"
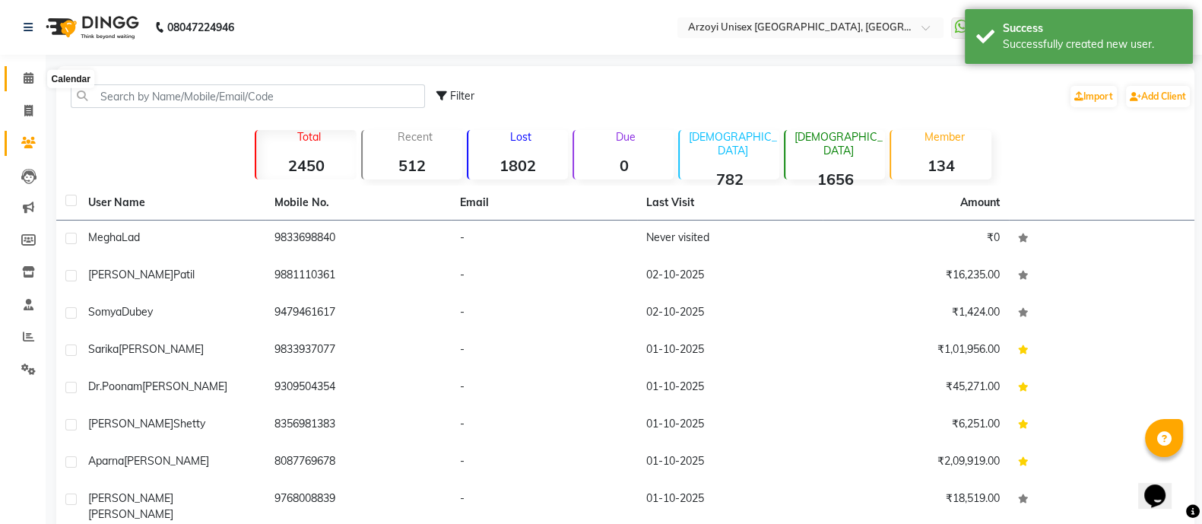
click at [20, 82] on span at bounding box center [28, 78] width 27 height 17
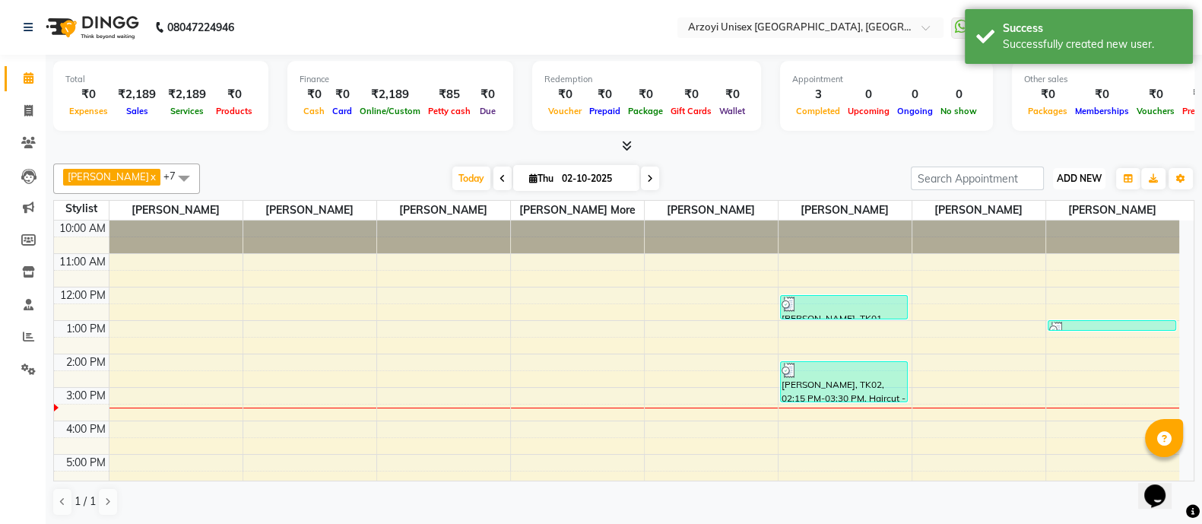
click at [1064, 180] on span "ADD NEW" at bounding box center [1079, 178] width 45 height 11
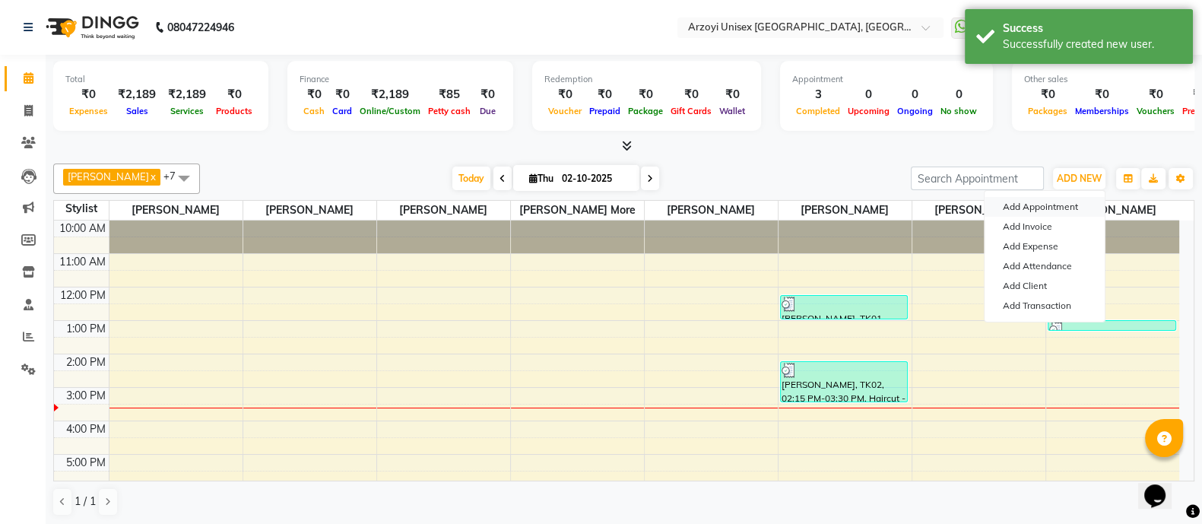
click at [1028, 199] on button "Add Appointment" at bounding box center [1044, 207] width 120 height 20
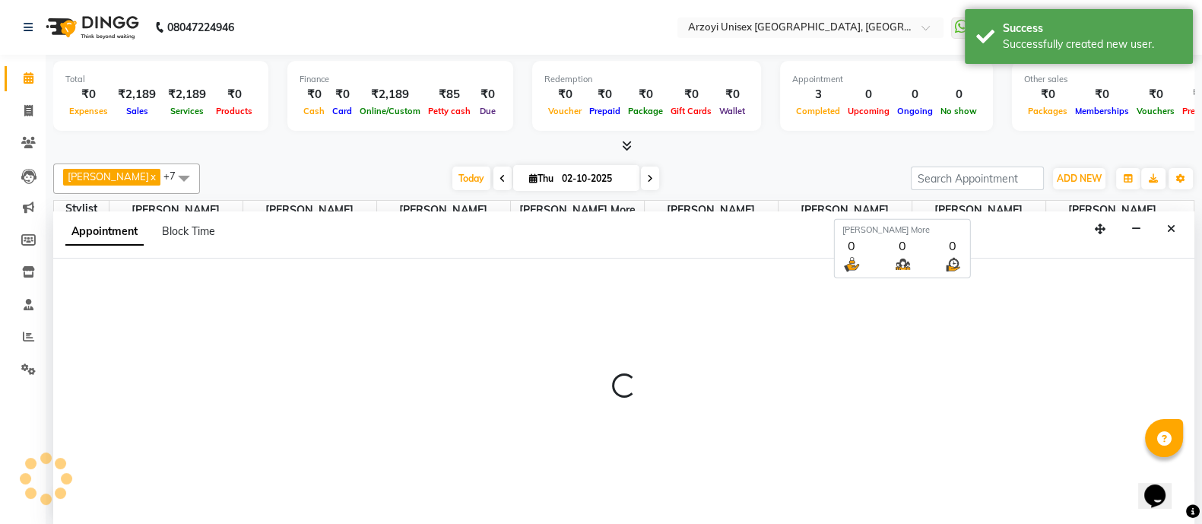
select select "660"
select select "tentative"
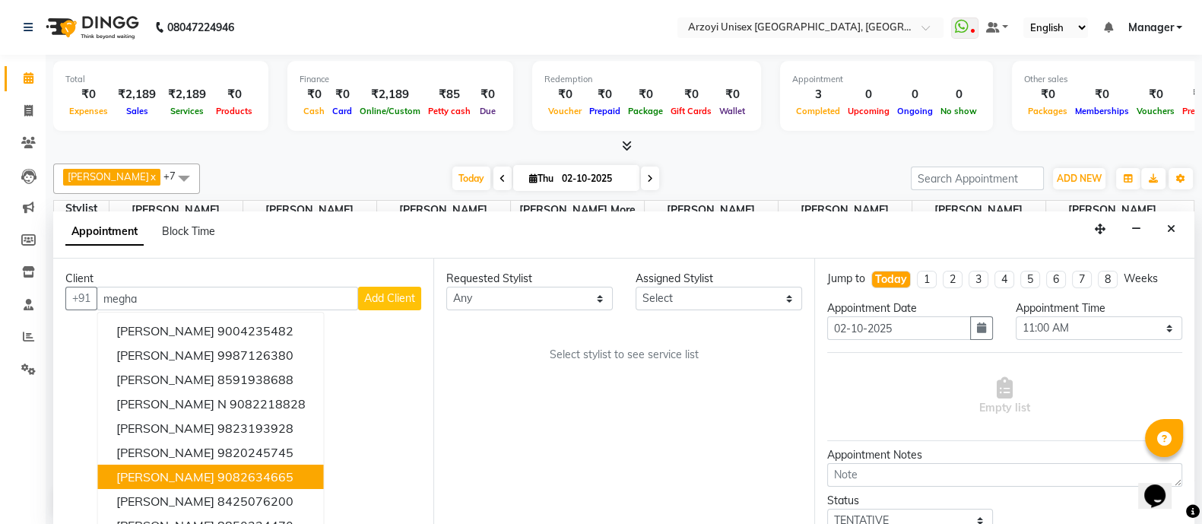
scroll to position [42, 0]
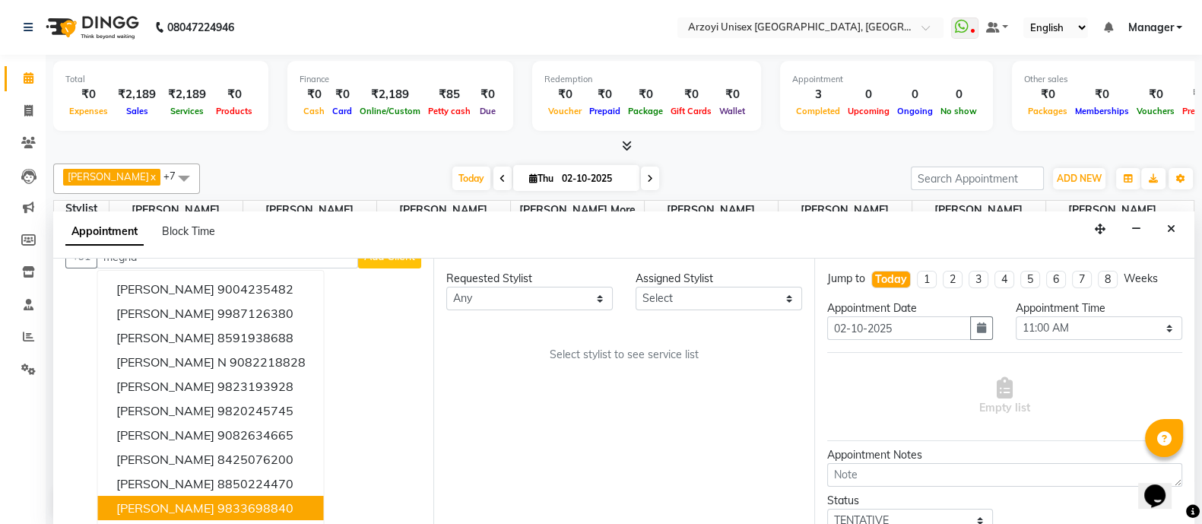
click at [173, 502] on span "[PERSON_NAME]" at bounding box center [165, 507] width 98 height 15
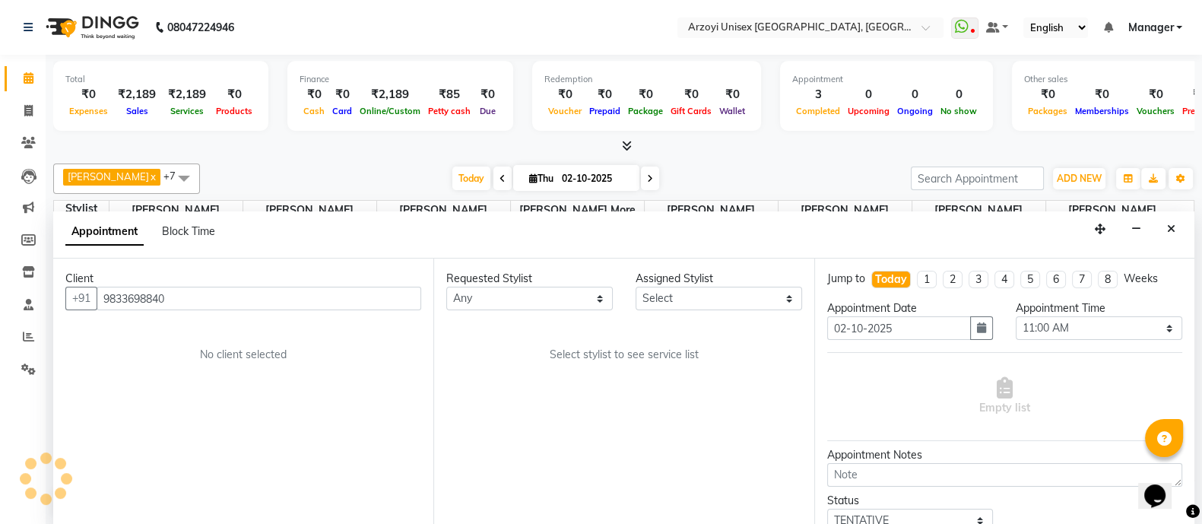
scroll to position [0, 0]
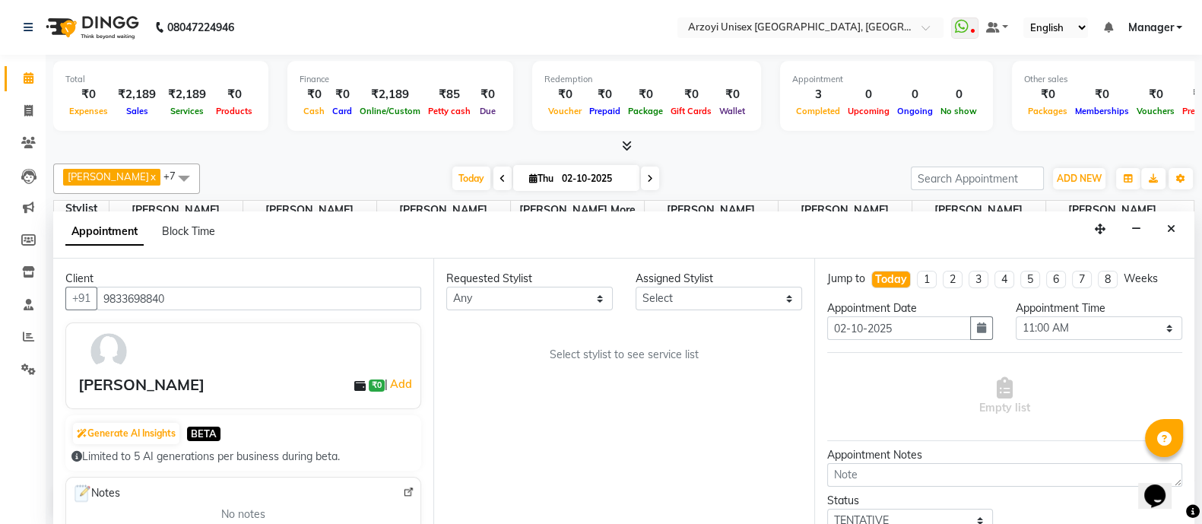
type input "9833698840"
click at [677, 295] on select "Select [PERSON_NAME] Mohammmed [PERSON_NAME] [PERSON_NAME] [PERSON_NAME] Bharat…" at bounding box center [718, 299] width 166 height 24
select select "70082"
click at [635, 287] on select "Select [PERSON_NAME] Mohammmed [PERSON_NAME] [PERSON_NAME] [PERSON_NAME] Bharat…" at bounding box center [718, 299] width 166 height 24
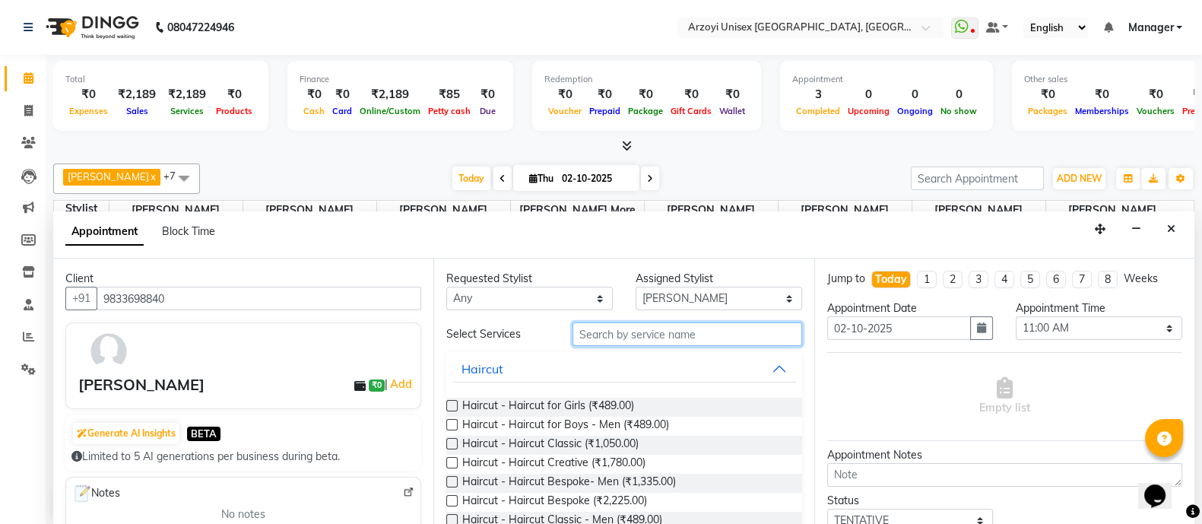
click at [624, 331] on input "text" at bounding box center [687, 334] width 230 height 24
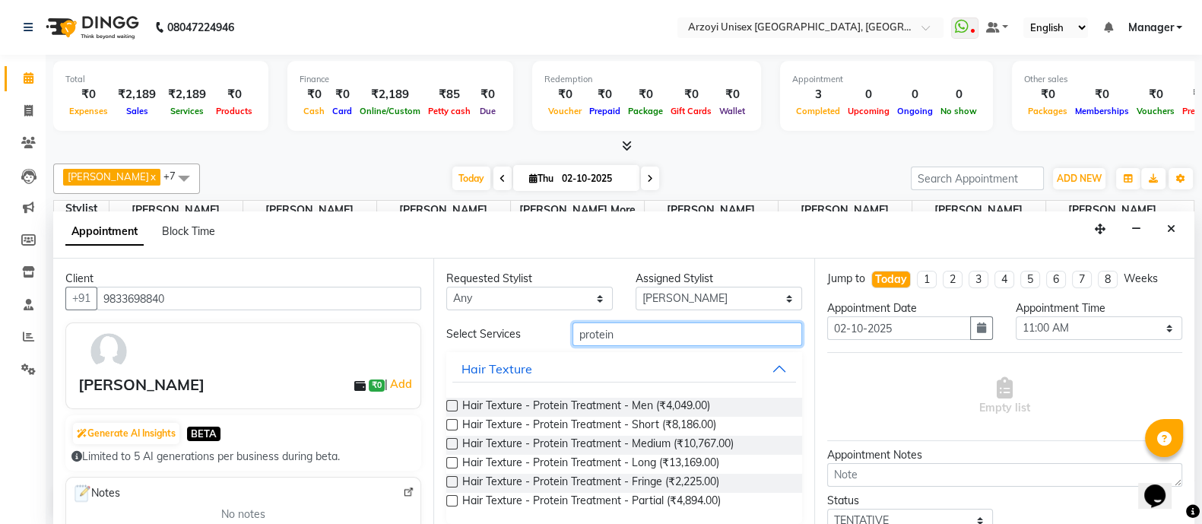
type input "protein"
click at [448, 442] on label at bounding box center [451, 443] width 11 height 11
click at [448, 442] on input "checkbox" at bounding box center [451, 445] width 10 height 10
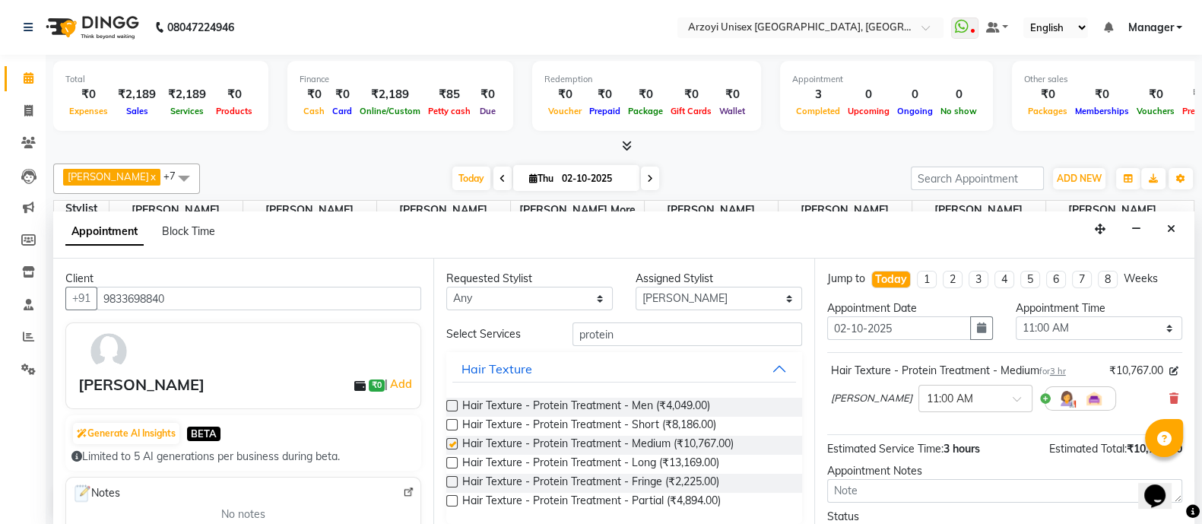
checkbox input "false"
click at [1060, 326] on select "Select 11:00 AM 11:15 AM 11:30 AM 11:45 AM 12:00 PM 12:15 PM 12:30 PM 12:45 PM …" at bounding box center [1099, 328] width 166 height 24
click at [1016, 316] on select "Select 11:00 AM 11:15 AM 11:30 AM 11:45 AM 12:00 PM 12:15 PM 12:30 PM 12:45 PM …" at bounding box center [1099, 328] width 166 height 24
click at [977, 325] on icon "button" at bounding box center [981, 327] width 9 height 11
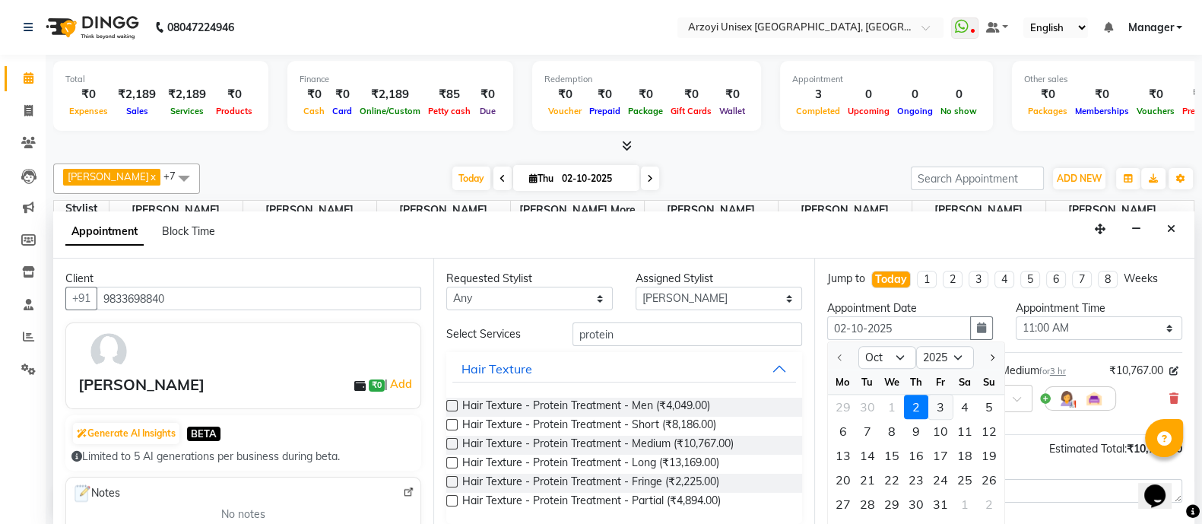
click at [946, 402] on div "3" at bounding box center [940, 407] width 24 height 24
type input "03-10-2025"
select select "660"
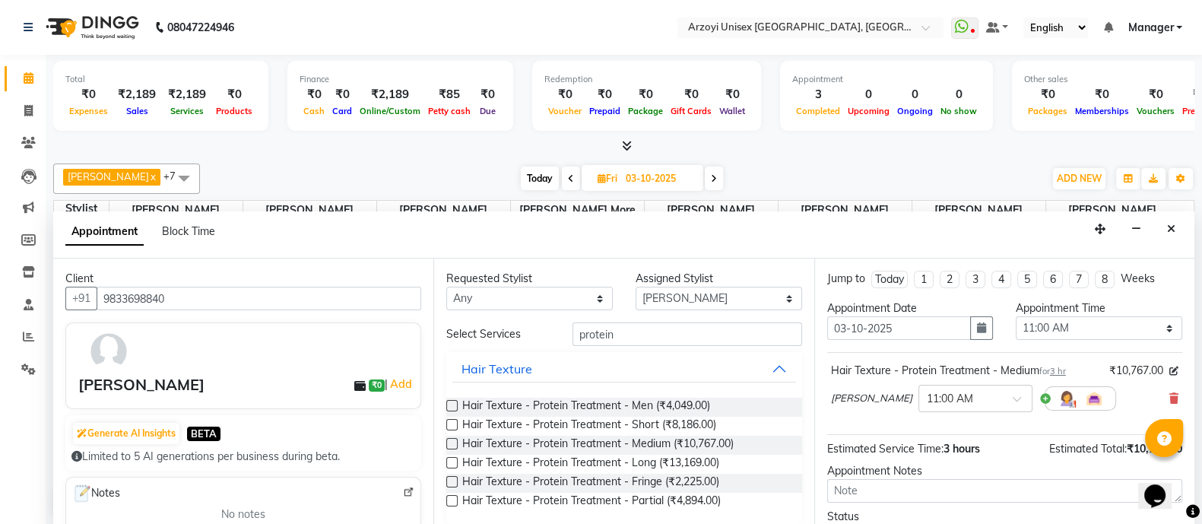
scroll to position [117, 0]
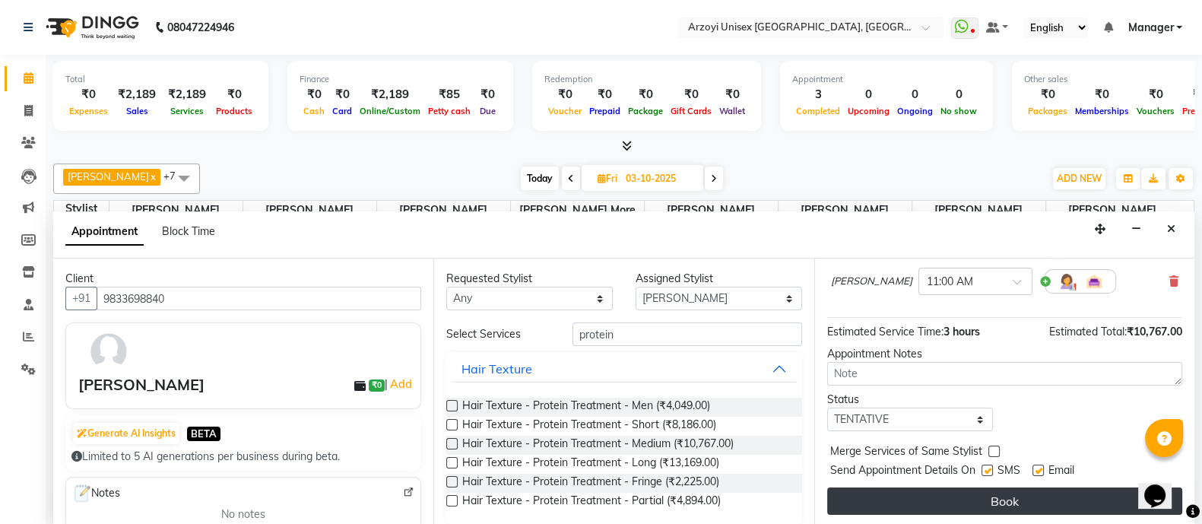
click at [971, 504] on button "Book" at bounding box center [1004, 500] width 355 height 27
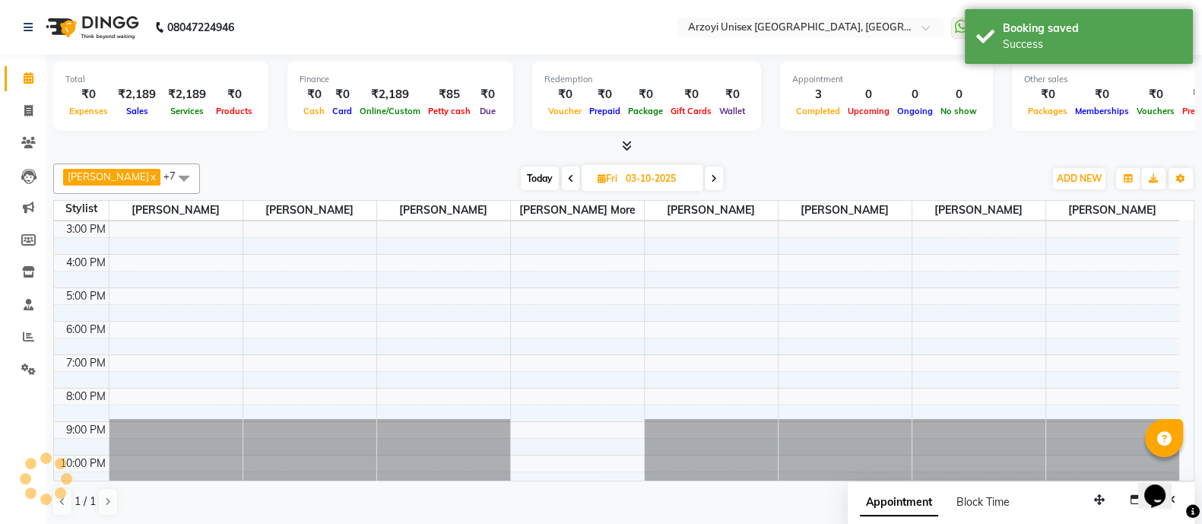
scroll to position [0, 0]
